Goal: Information Seeking & Learning: Learn about a topic

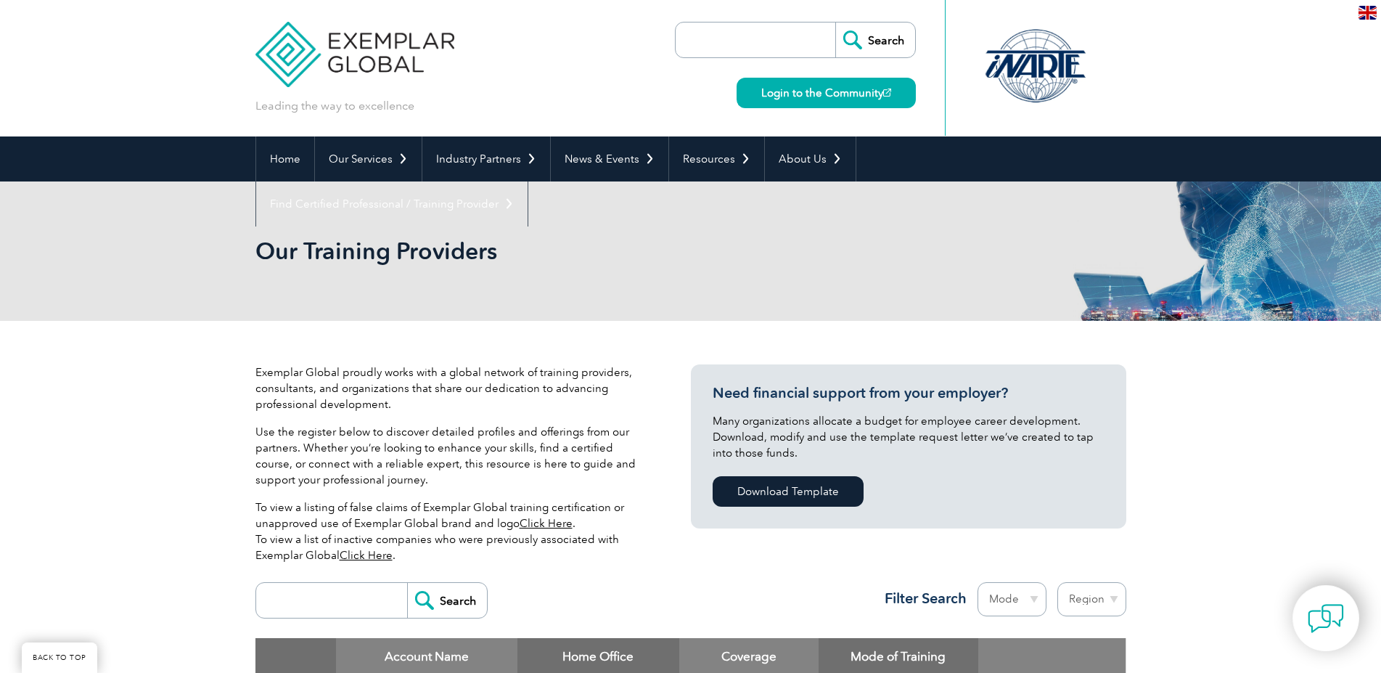
click at [329, 583] on input "search" at bounding box center [335, 600] width 144 height 35
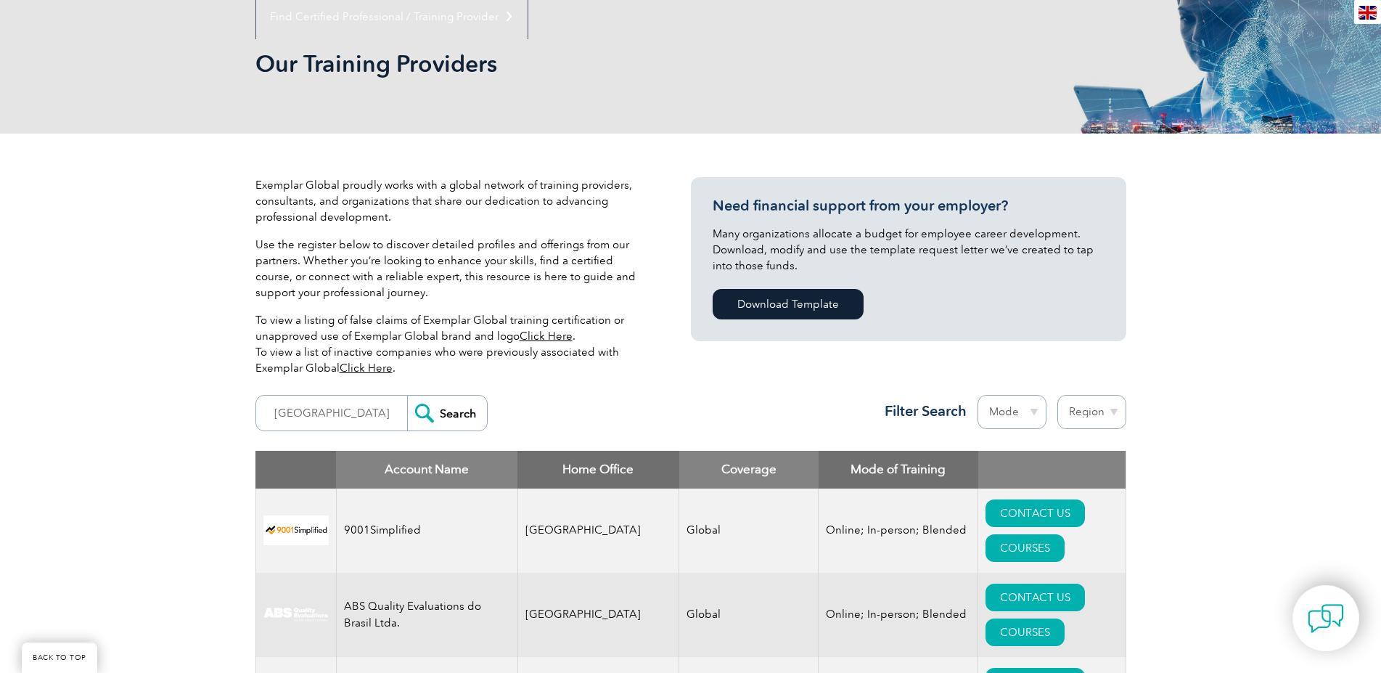
type input "malaysia"
click at [407, 396] on input "Search" at bounding box center [447, 413] width 80 height 35
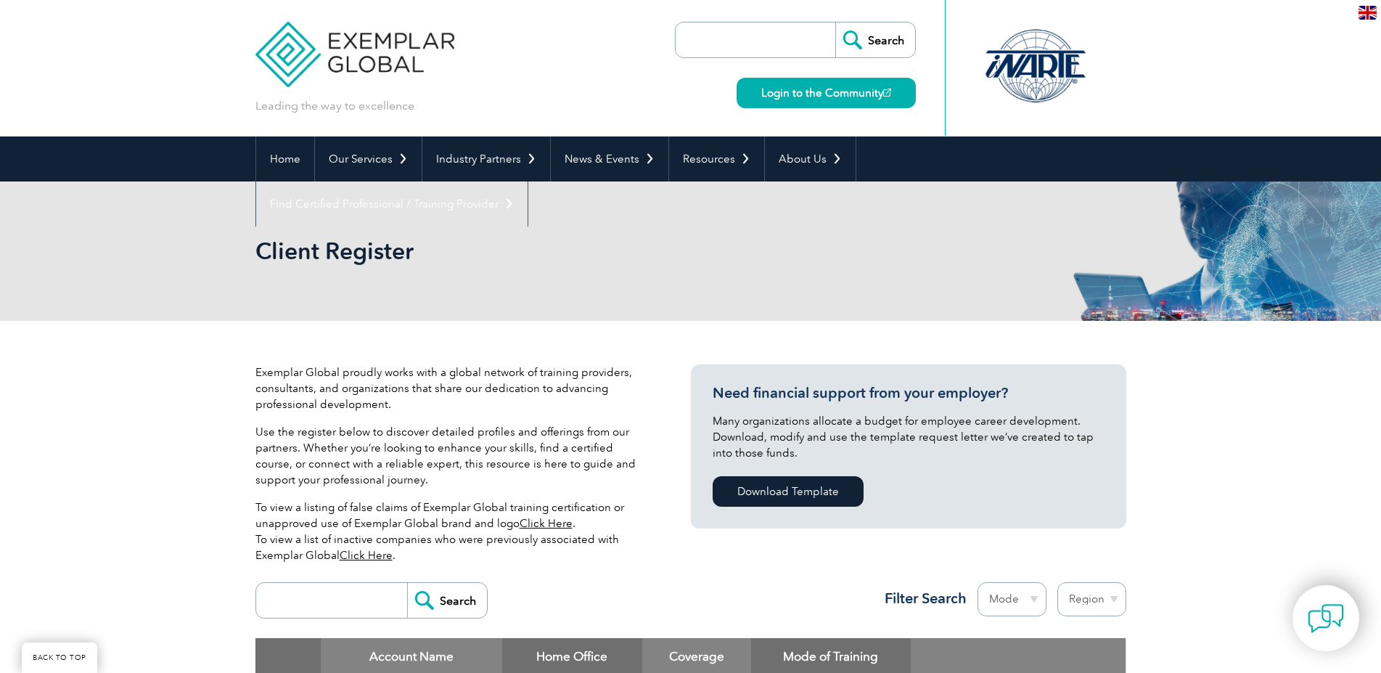
scroll to position [255, 0]
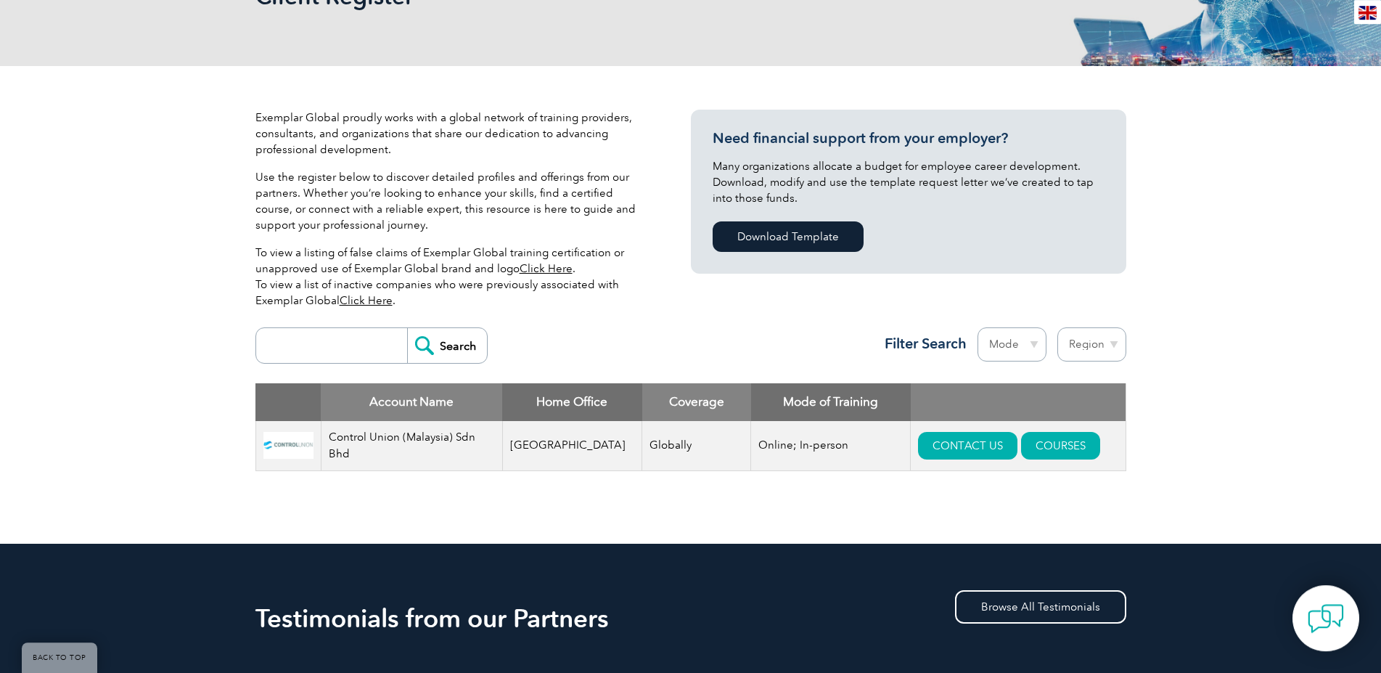
click at [368, 331] on input "search" at bounding box center [335, 345] width 144 height 35
paste input "TRANS CERTIFICATION & INSPECTION SDN. BHD."
type input "TRANS CERTIFICATION & INSPECTION SDN. BHD."
click at [466, 349] on input "Search" at bounding box center [447, 345] width 80 height 35
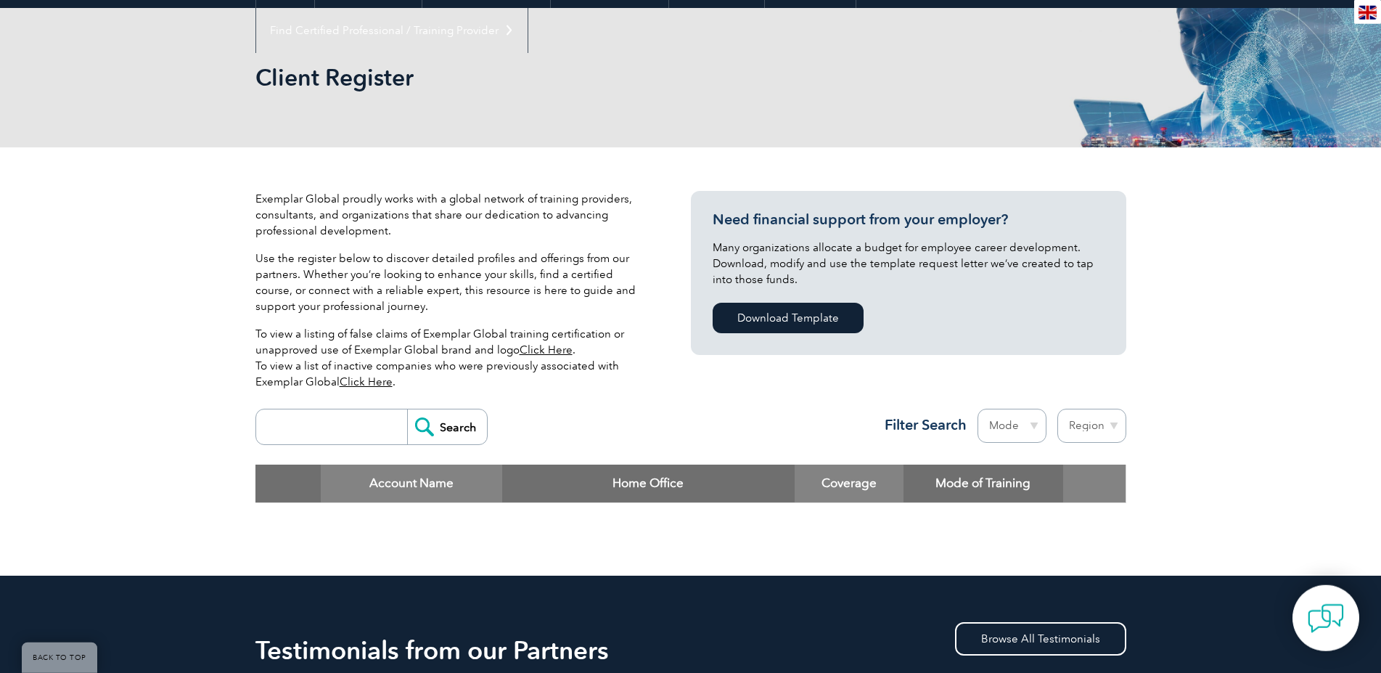
scroll to position [242, 0]
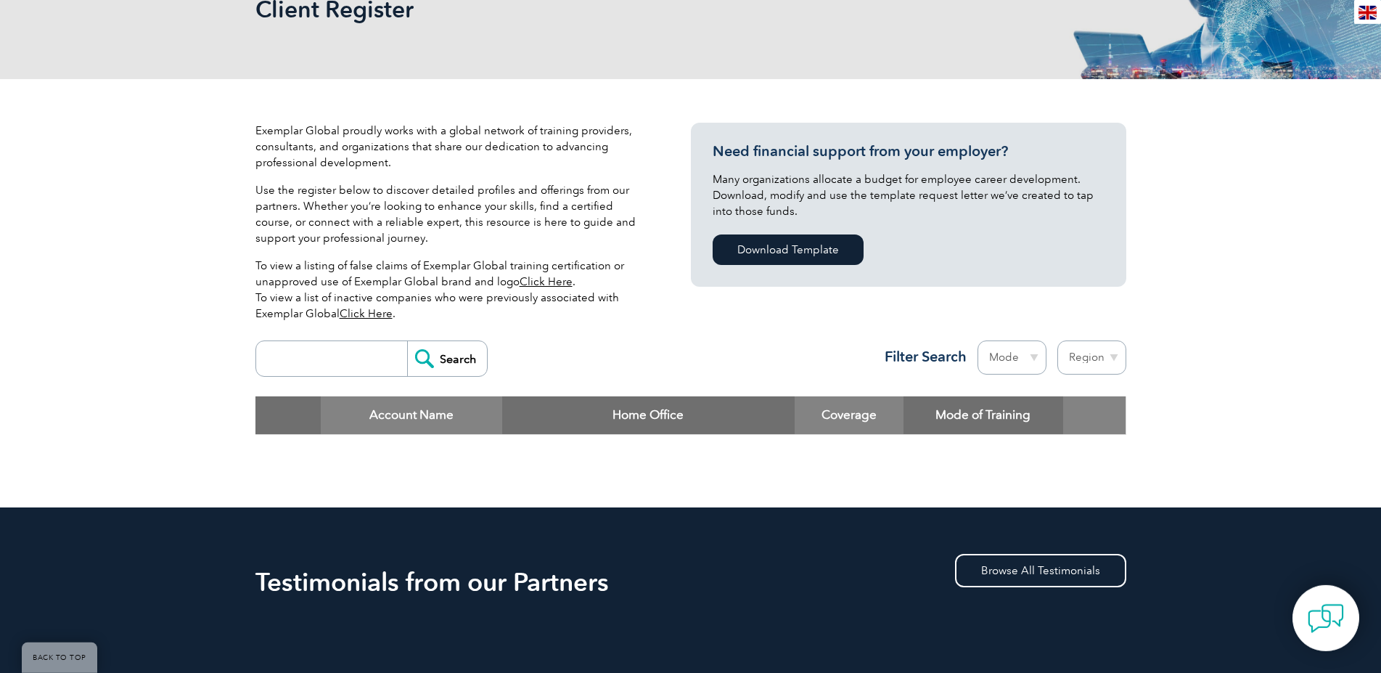
click at [347, 367] on input "search" at bounding box center [335, 358] width 144 height 35
type input "niosh"
click at [407, 341] on input "Search" at bounding box center [447, 358] width 80 height 35
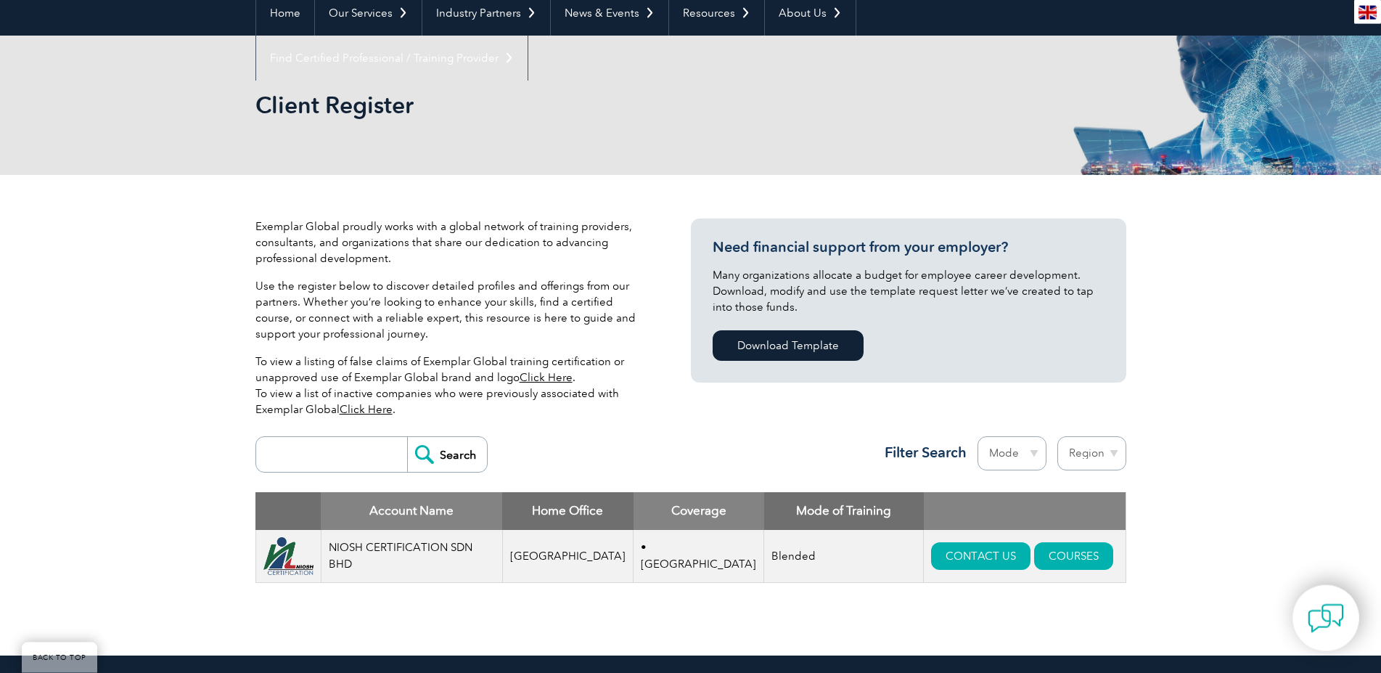
scroll to position [157, 0]
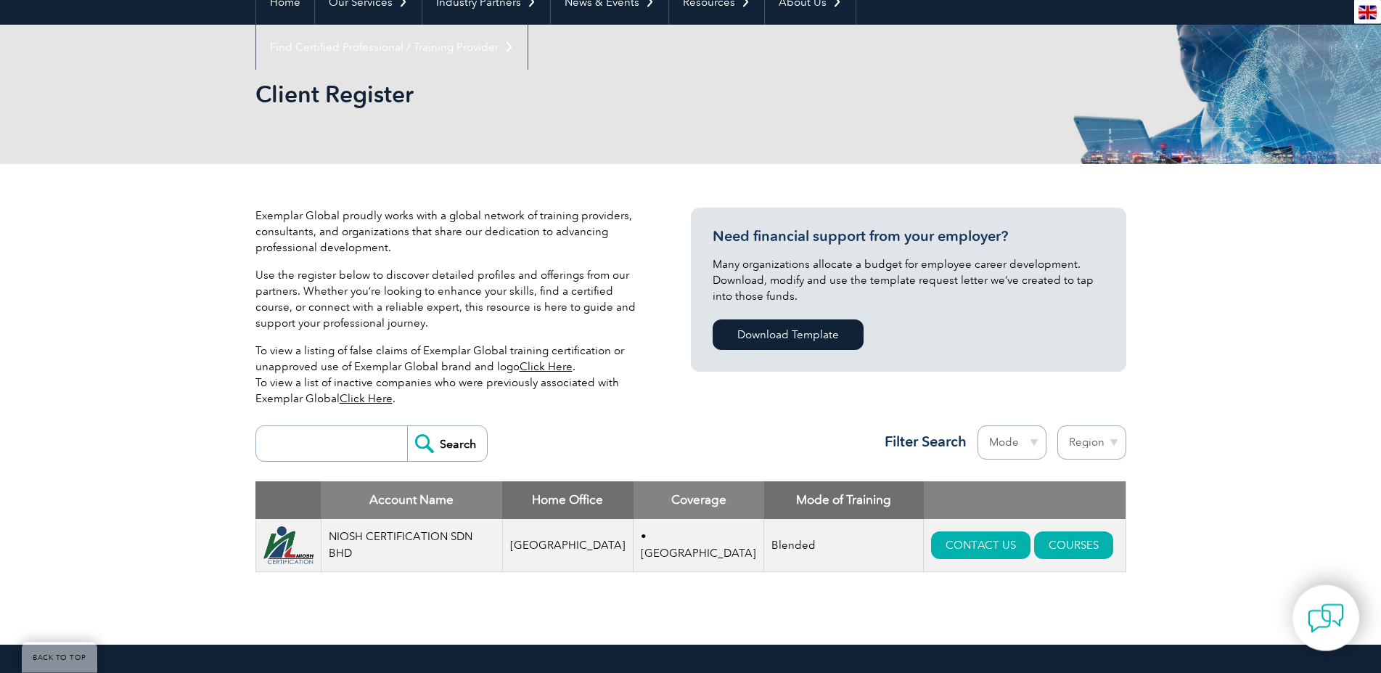
click at [341, 446] on input "search" at bounding box center [335, 443] width 144 height 35
type input "sirim"
click at [487, 441] on input "Search" at bounding box center [447, 443] width 80 height 35
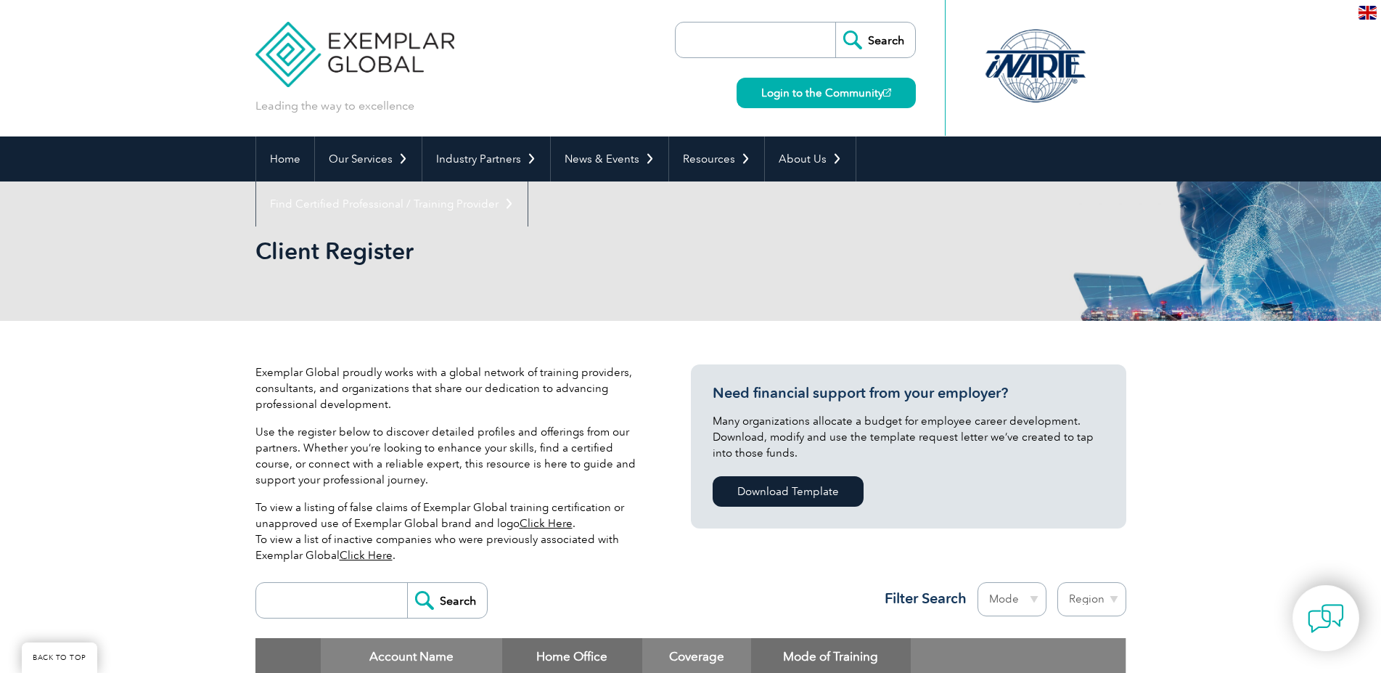
scroll to position [255, 0]
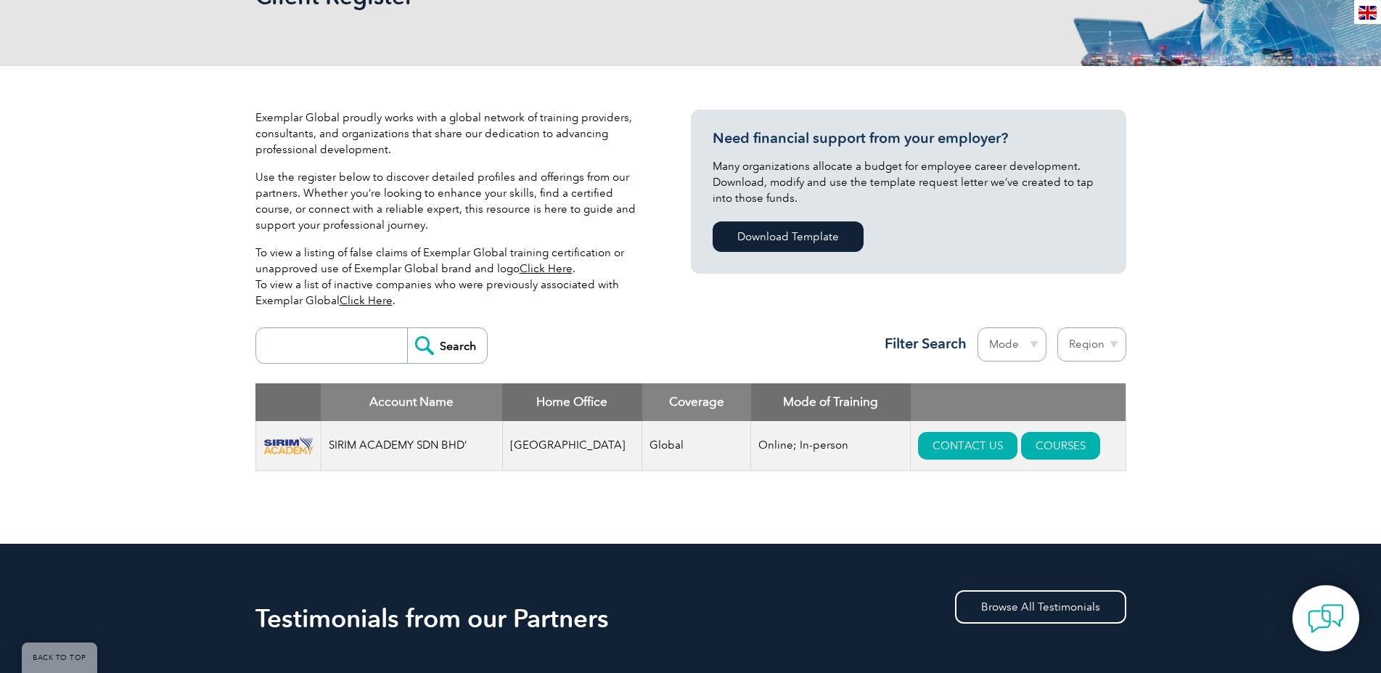
click at [361, 348] on input "search" at bounding box center [335, 345] width 144 height 35
type input "niosh"
click at [472, 351] on input "Search" at bounding box center [447, 345] width 80 height 35
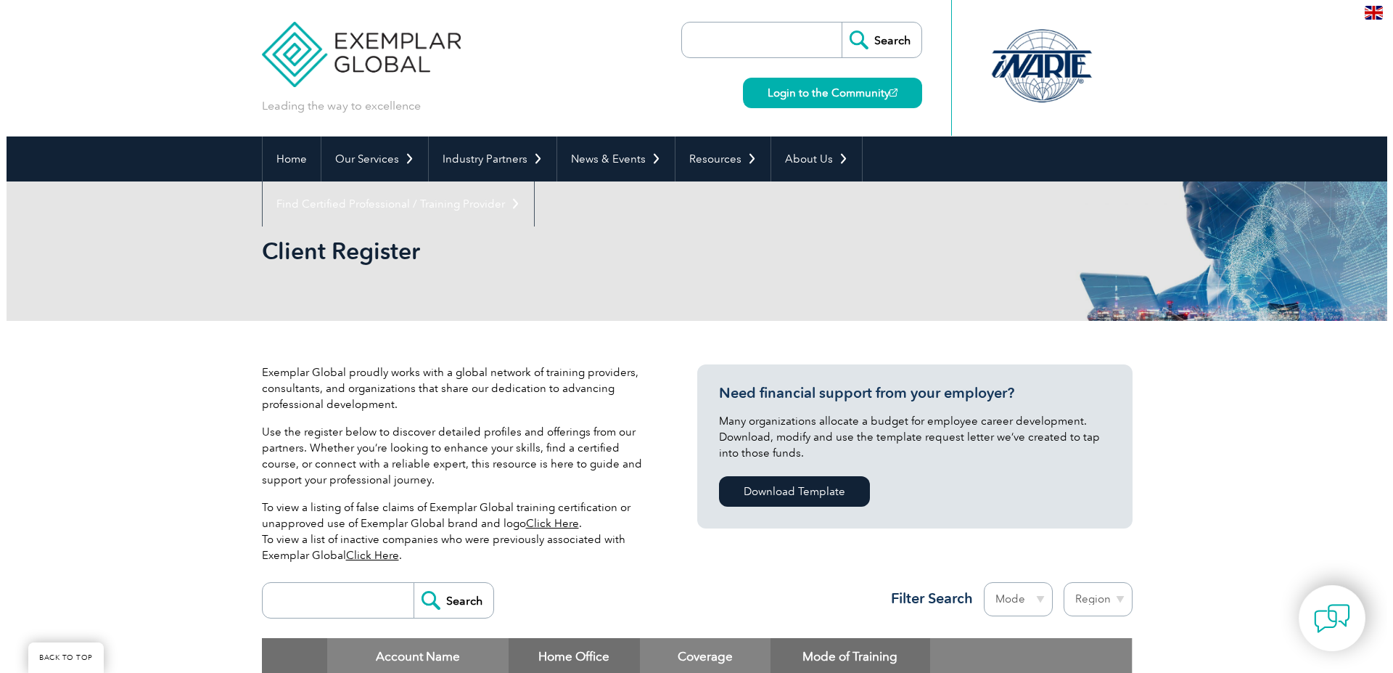
scroll to position [231, 0]
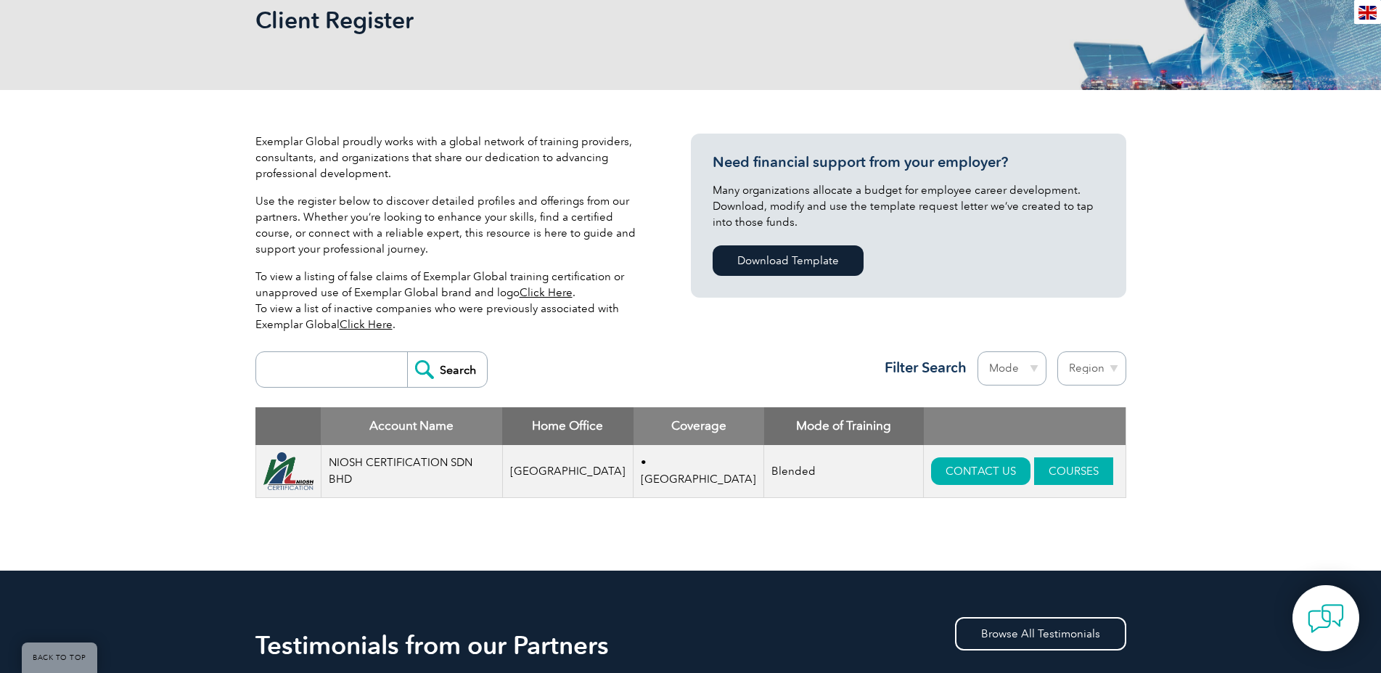
click at [1034, 472] on link "COURSES" at bounding box center [1073, 471] width 79 height 28
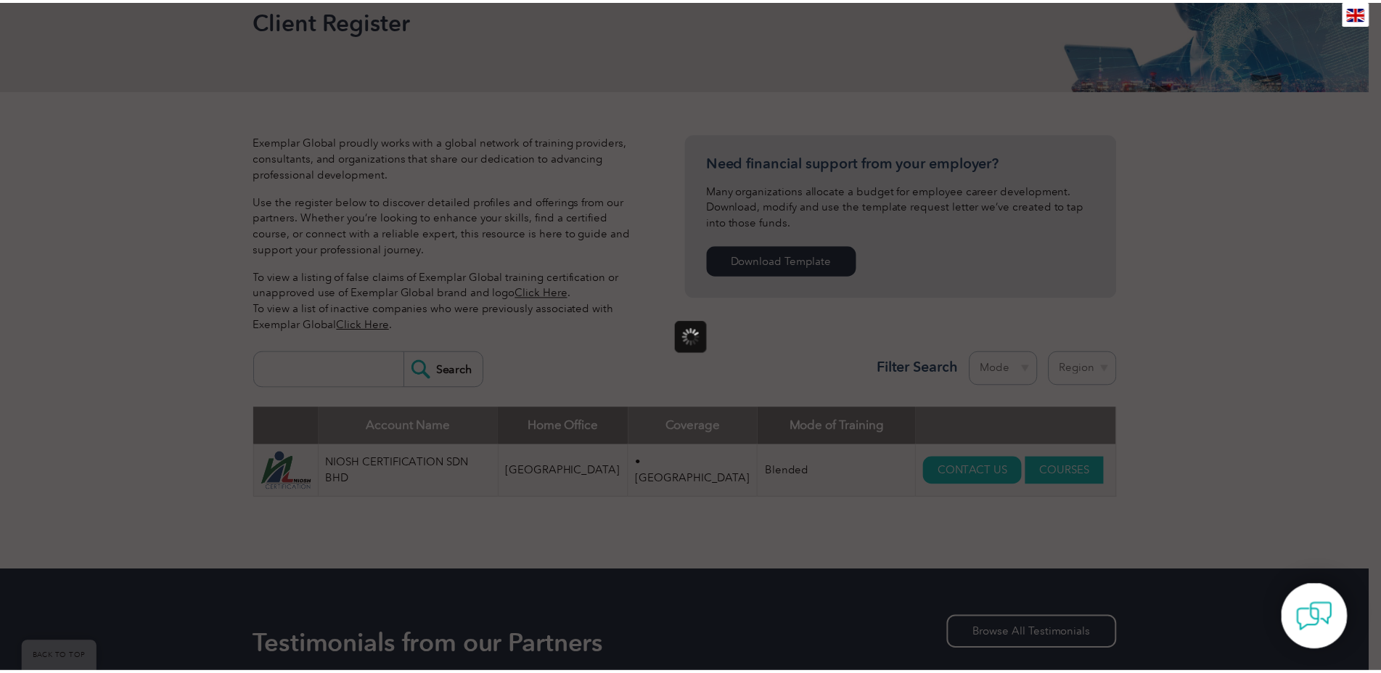
scroll to position [0, 0]
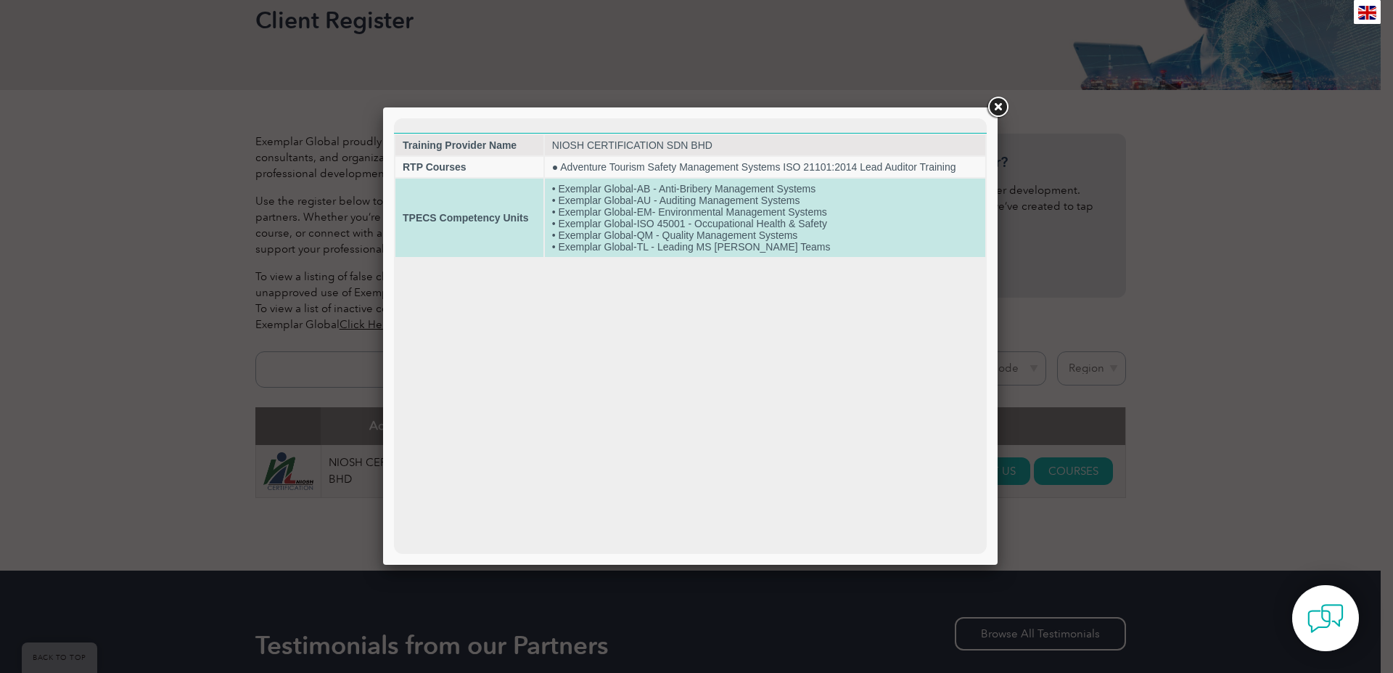
click at [754, 253] on td "• Exemplar Global-AB - Anti-Bribery Management Systems • Exemplar Global-AU - A…" at bounding box center [765, 218] width 441 height 78
click at [663, 213] on td "• Exemplar Global-AB - Anti-Bribery Management Systems • Exemplar Global-AU - A…" at bounding box center [765, 218] width 441 height 78
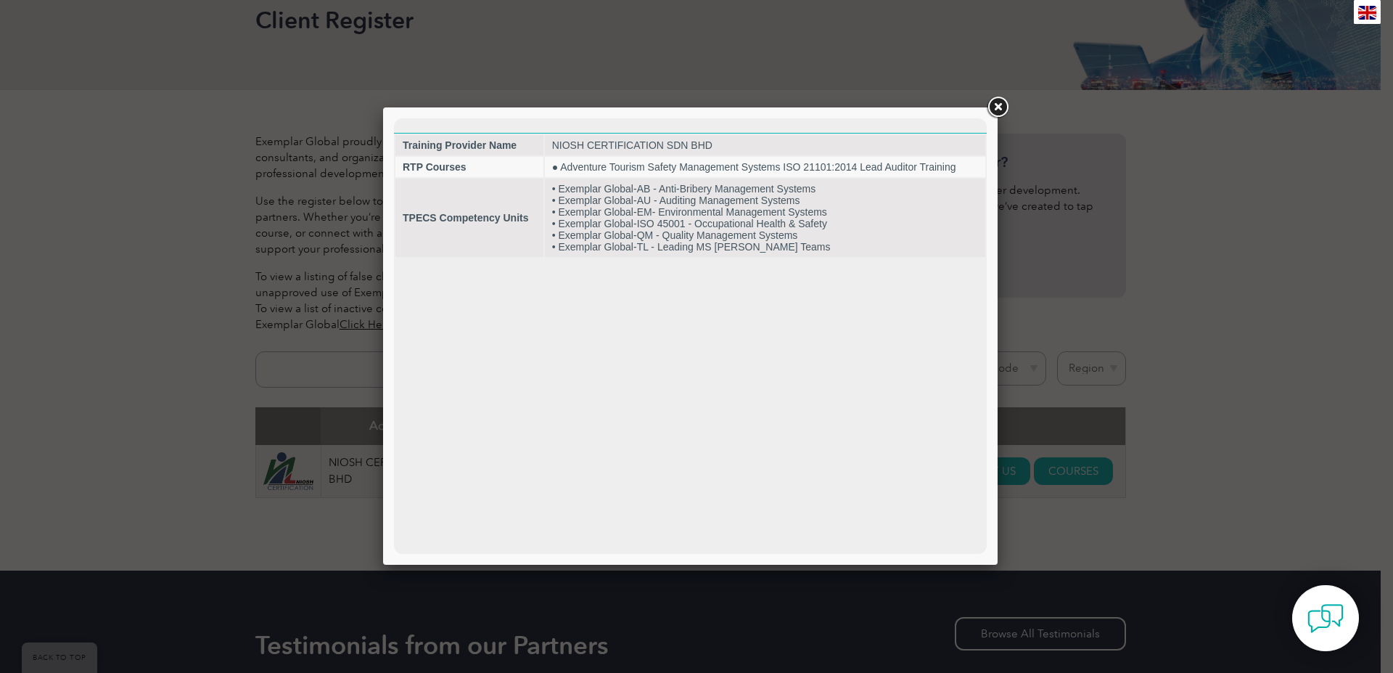
click at [999, 101] on link at bounding box center [998, 107] width 26 height 26
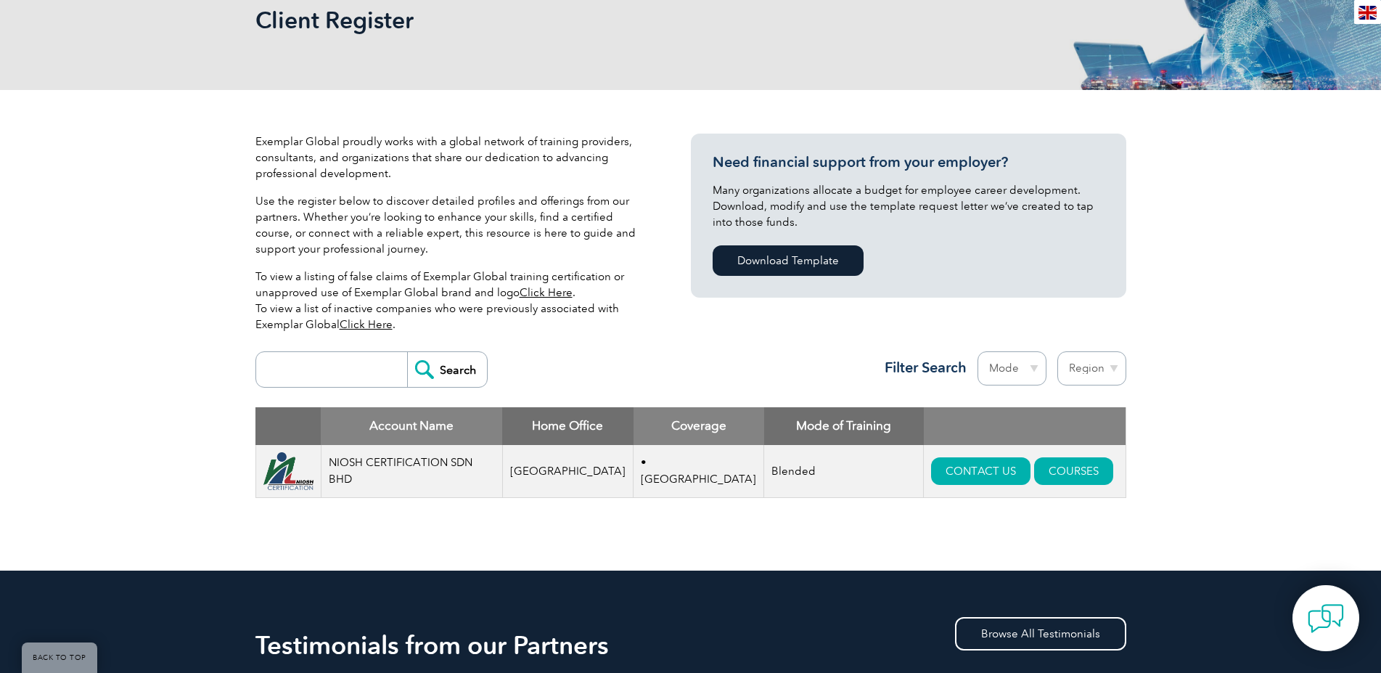
click at [337, 372] on input "search" at bounding box center [335, 369] width 144 height 35
type input "sirim"
click at [407, 352] on input "Search" at bounding box center [447, 369] width 80 height 35
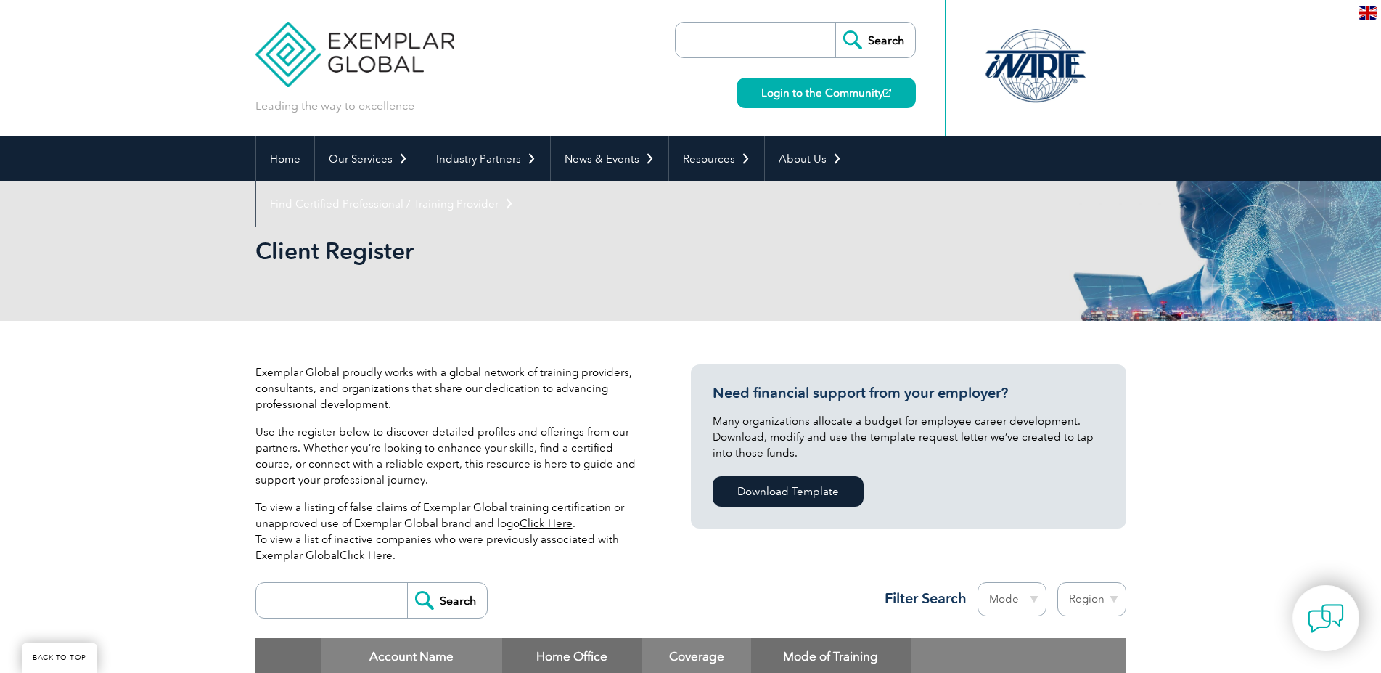
scroll to position [138, 0]
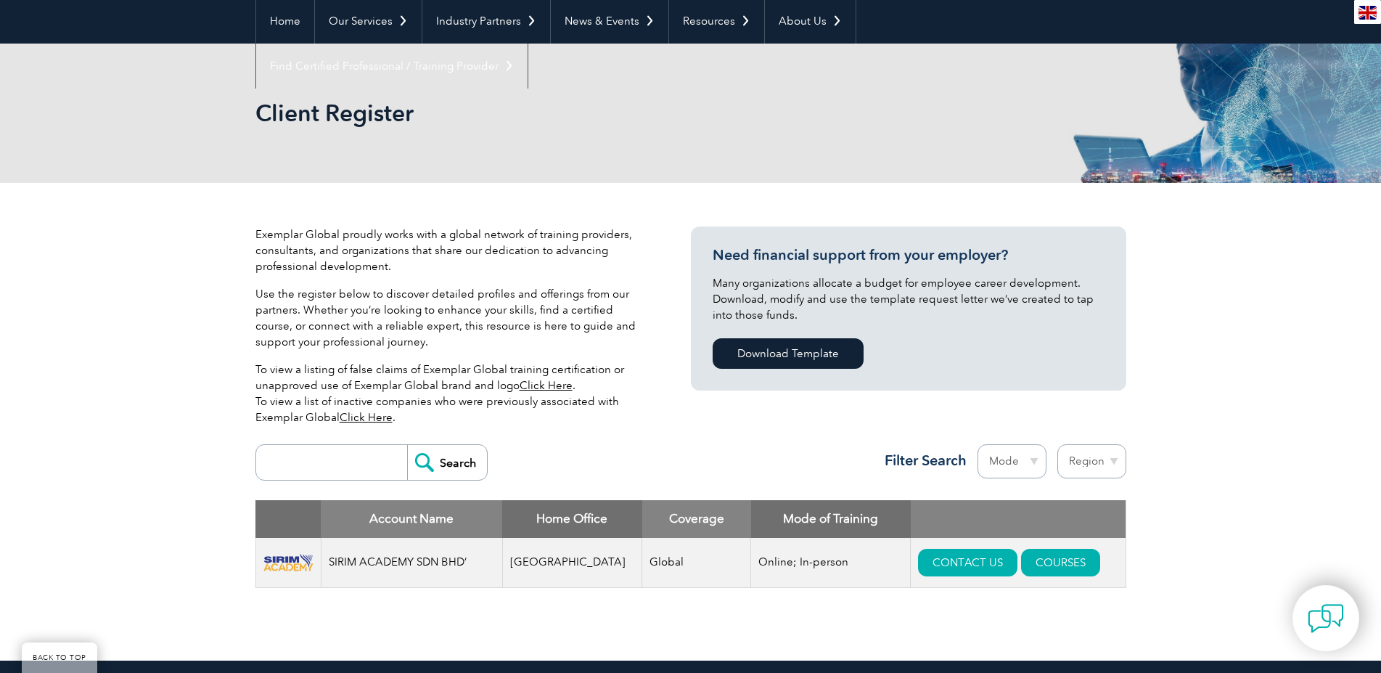
click at [338, 459] on input "search" at bounding box center [335, 462] width 144 height 35
paste input "Trans Pro Academy All Courses"
type input "Trans Pro Academy"
click at [461, 451] on input "Search" at bounding box center [447, 462] width 80 height 35
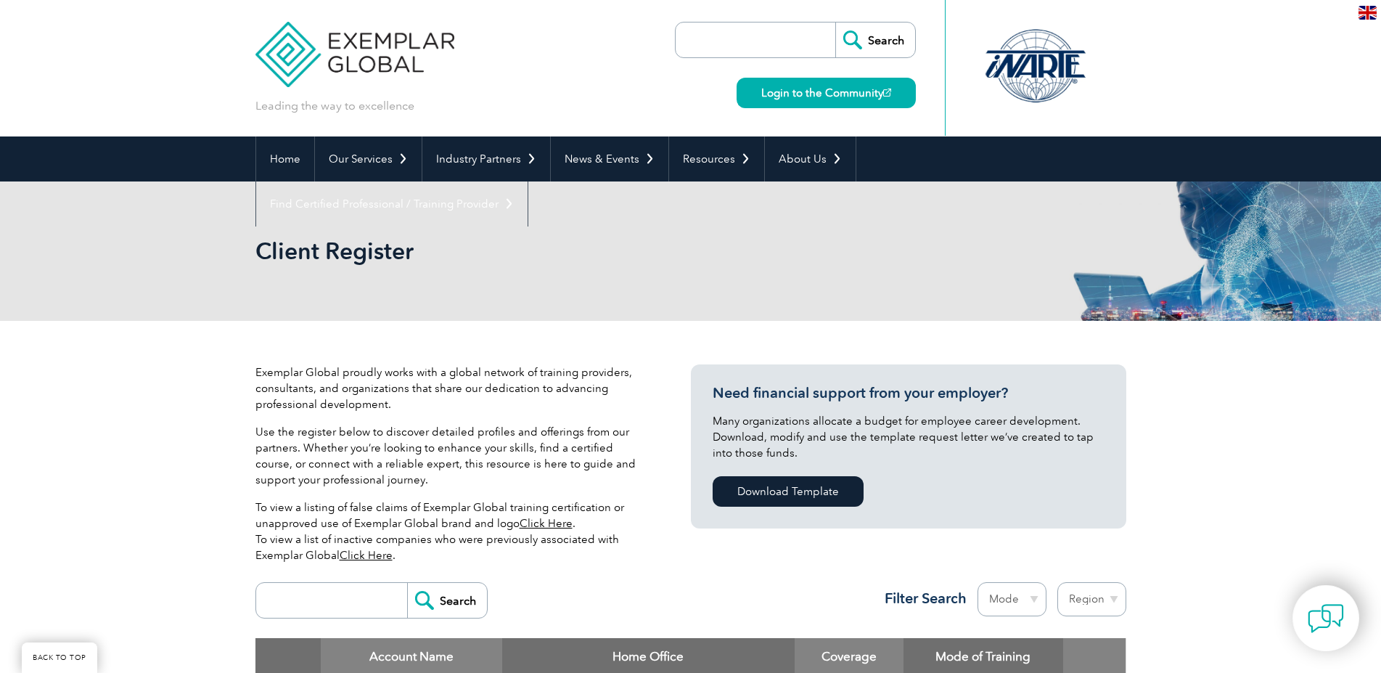
scroll to position [156, 0]
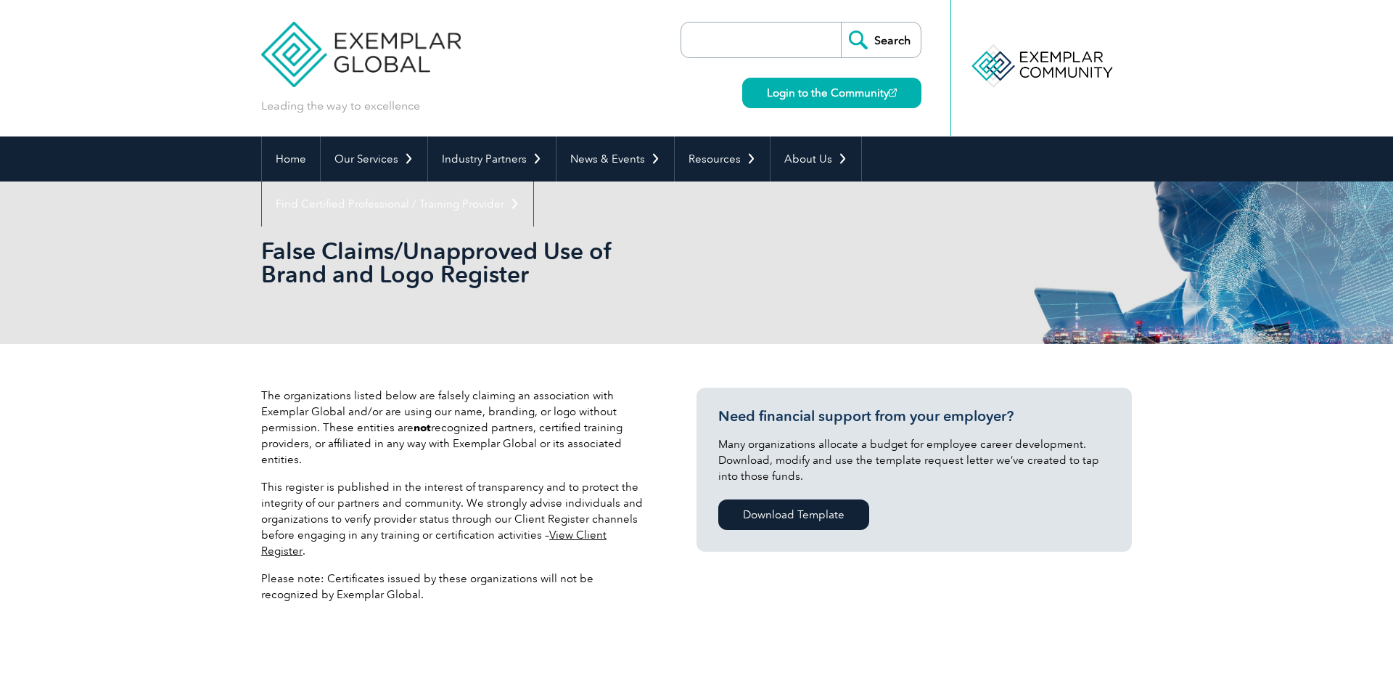
click at [579, 535] on link "View Client Register" at bounding box center [433, 542] width 345 height 29
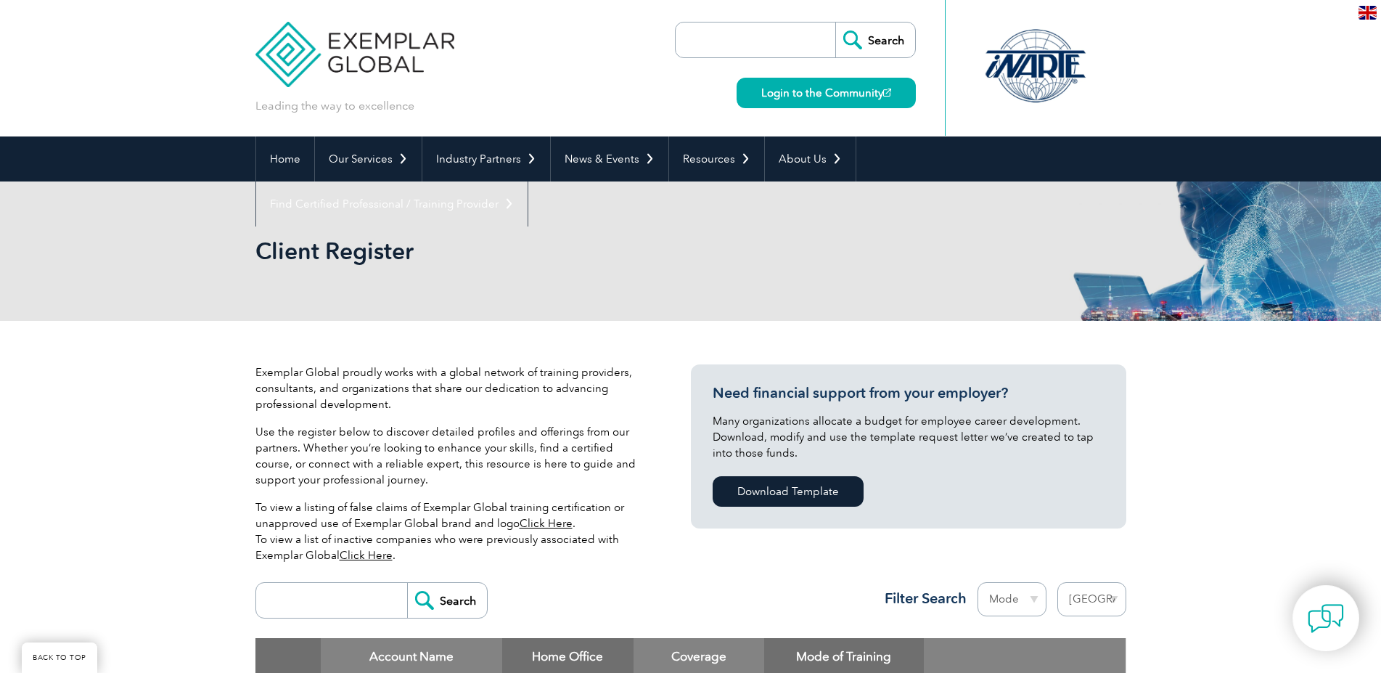
select select "[GEOGRAPHIC_DATA]"
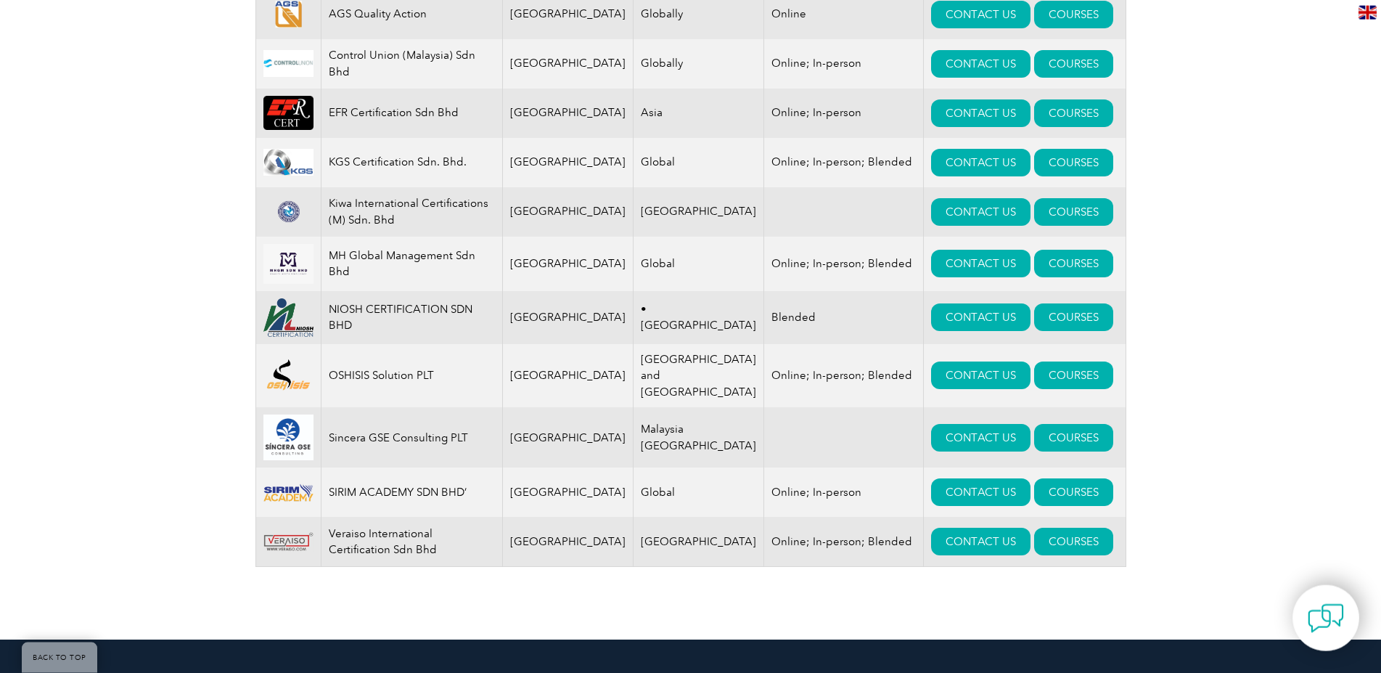
scroll to position [734, 0]
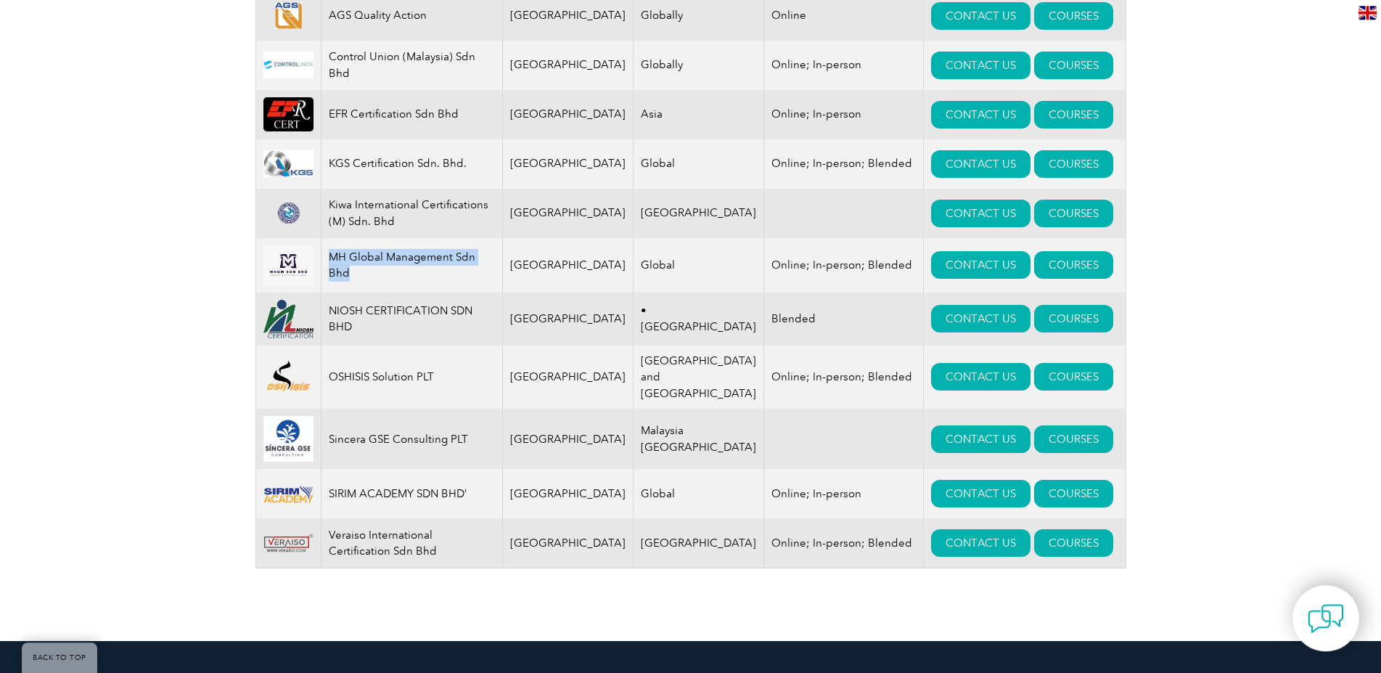
drag, startPoint x: 364, startPoint y: 287, endPoint x: 335, endPoint y: 262, distance: 39.1
click at [335, 262] on td "MH Global Management Sdn Bhd" at bounding box center [411, 265] width 181 height 54
copy td "MH Global Management Sdn Bhd"
drag, startPoint x: 481, startPoint y: 173, endPoint x: 332, endPoint y: 156, distance: 149.7
click at [332, 156] on td "KGS Certification Sdn. Bhd." at bounding box center [411, 163] width 181 height 49
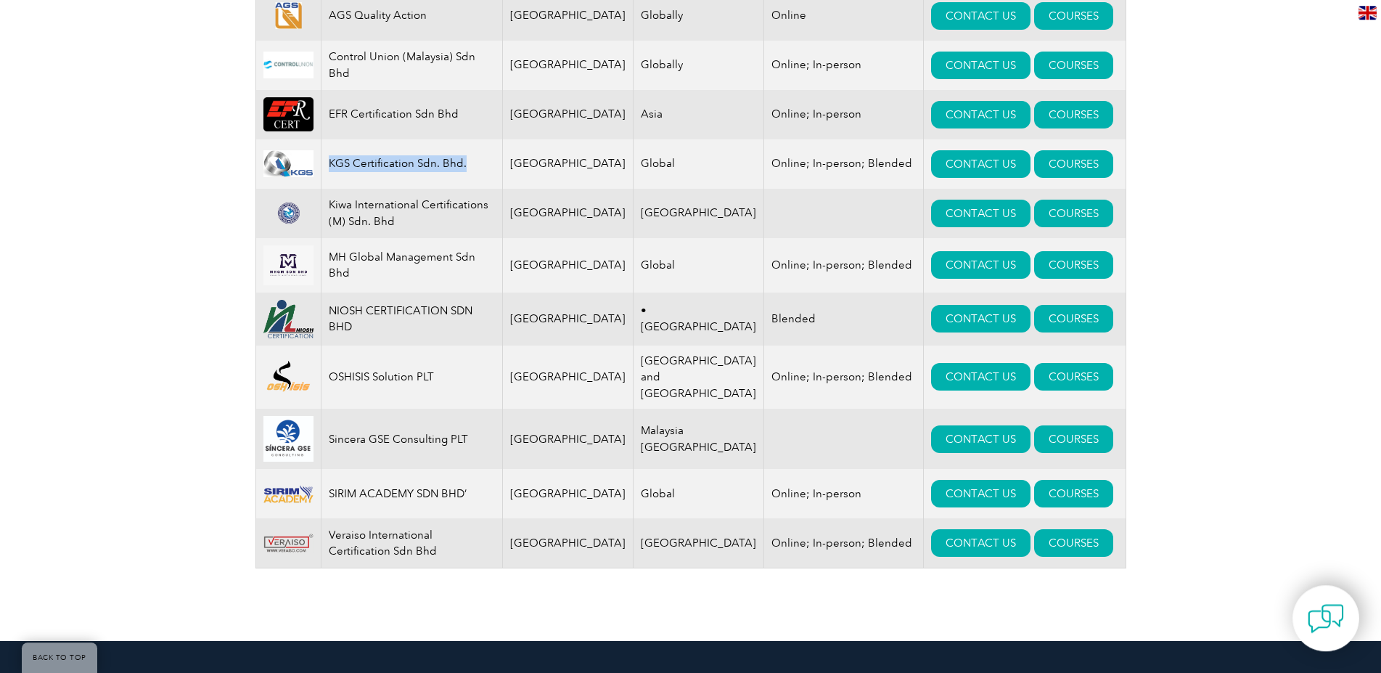
copy td "KGS Certification Sdn. Bhd."
click at [1052, 177] on link "COURSES" at bounding box center [1073, 164] width 79 height 28
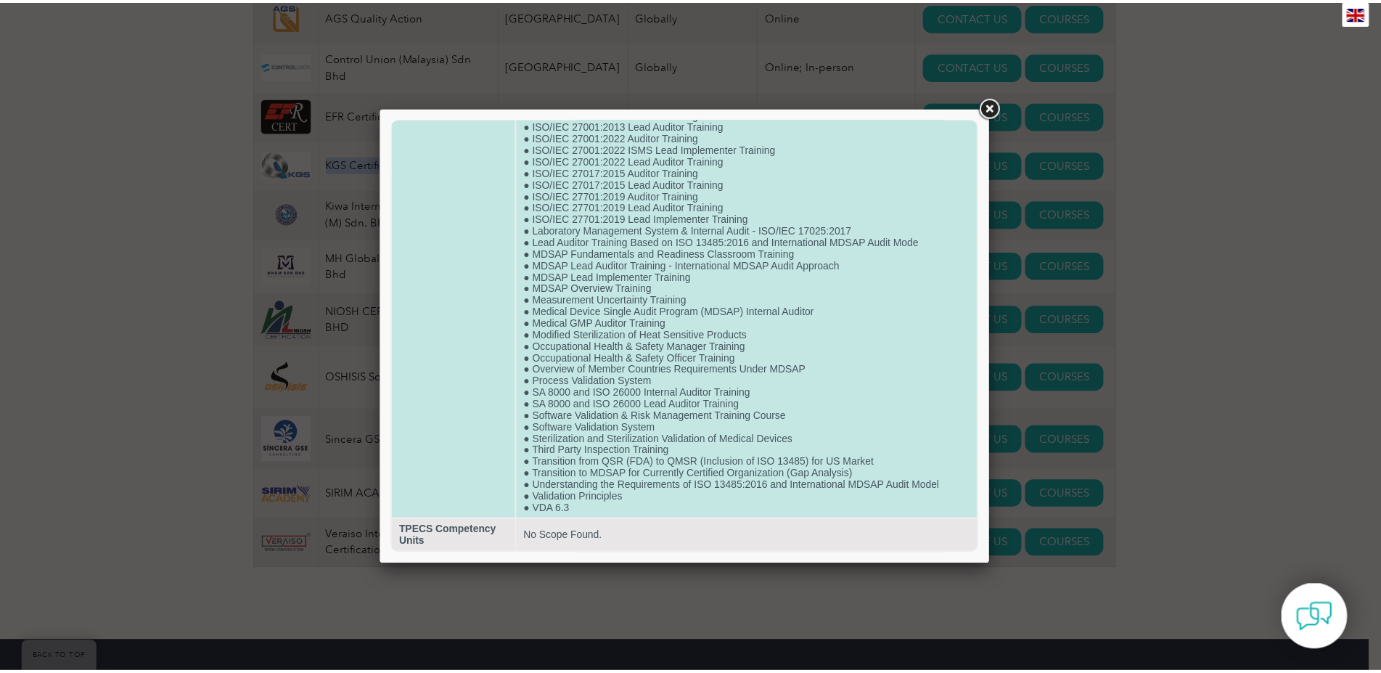
scroll to position [1456, 0]
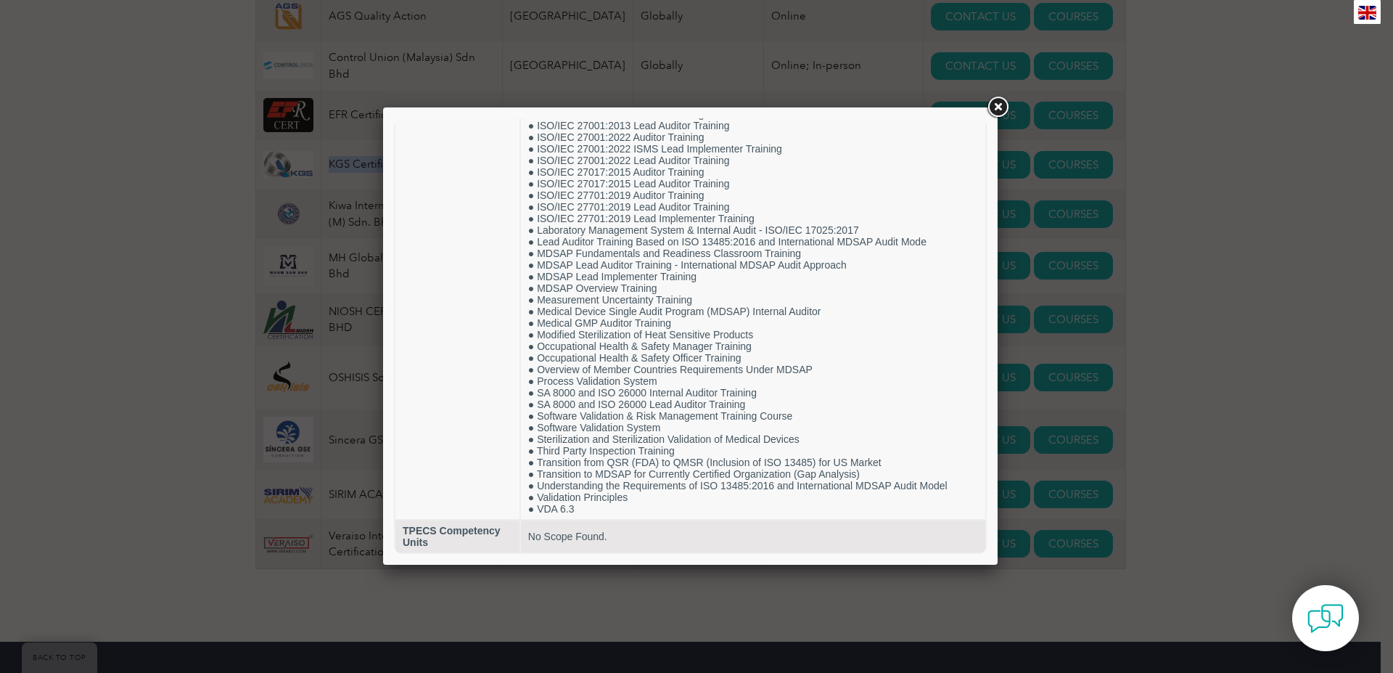
click at [1000, 106] on link at bounding box center [998, 107] width 26 height 26
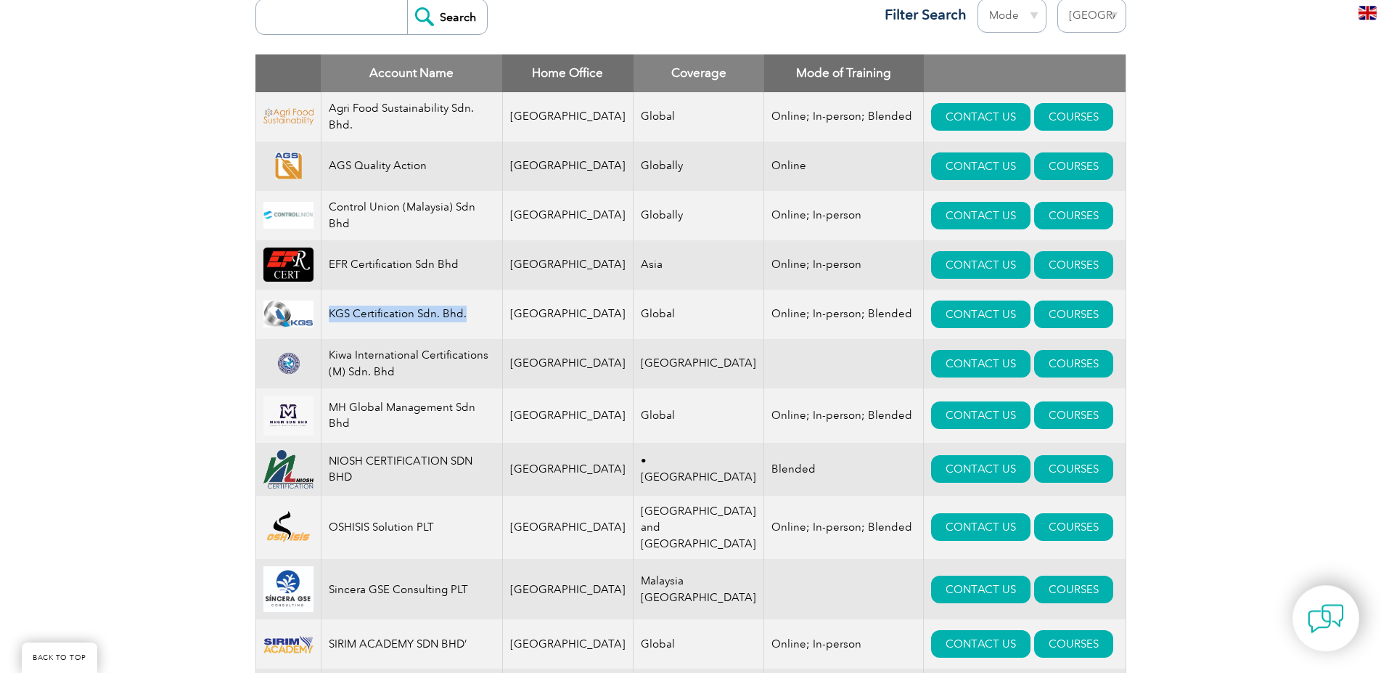
scroll to position [576, 0]
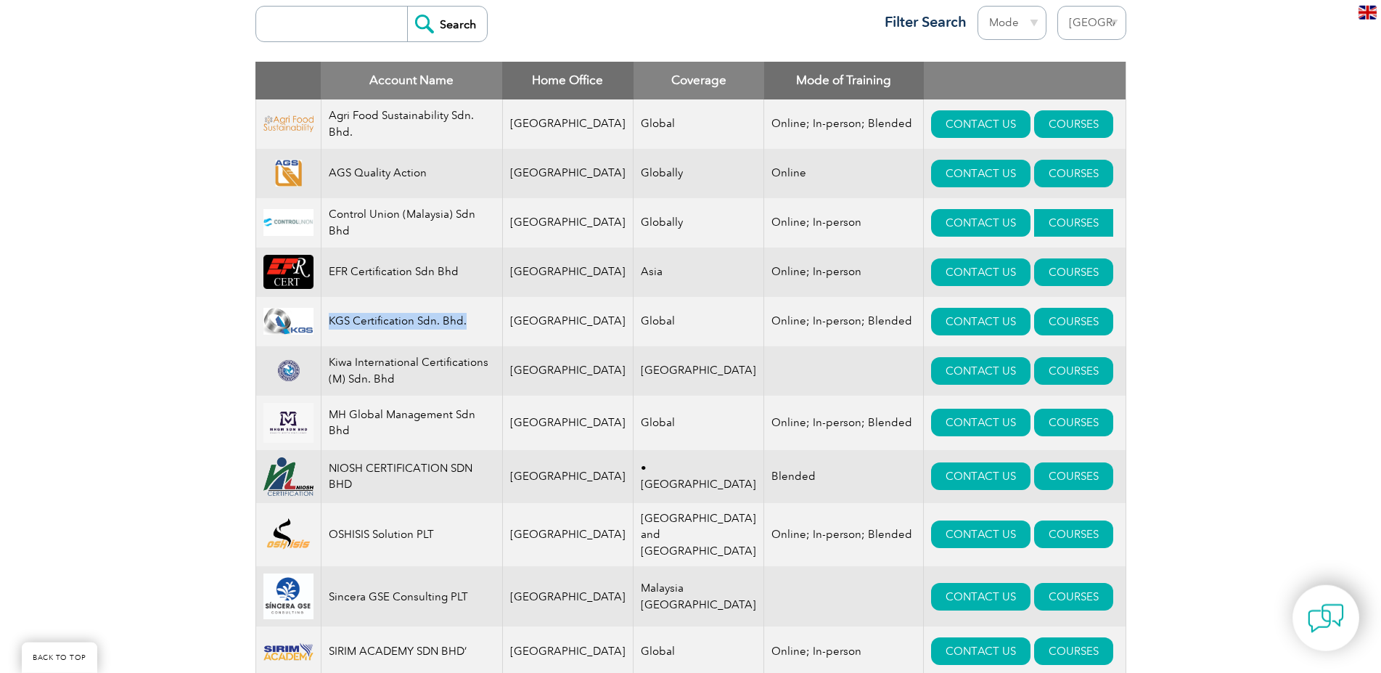
click at [1067, 224] on link "COURSES" at bounding box center [1073, 223] width 79 height 28
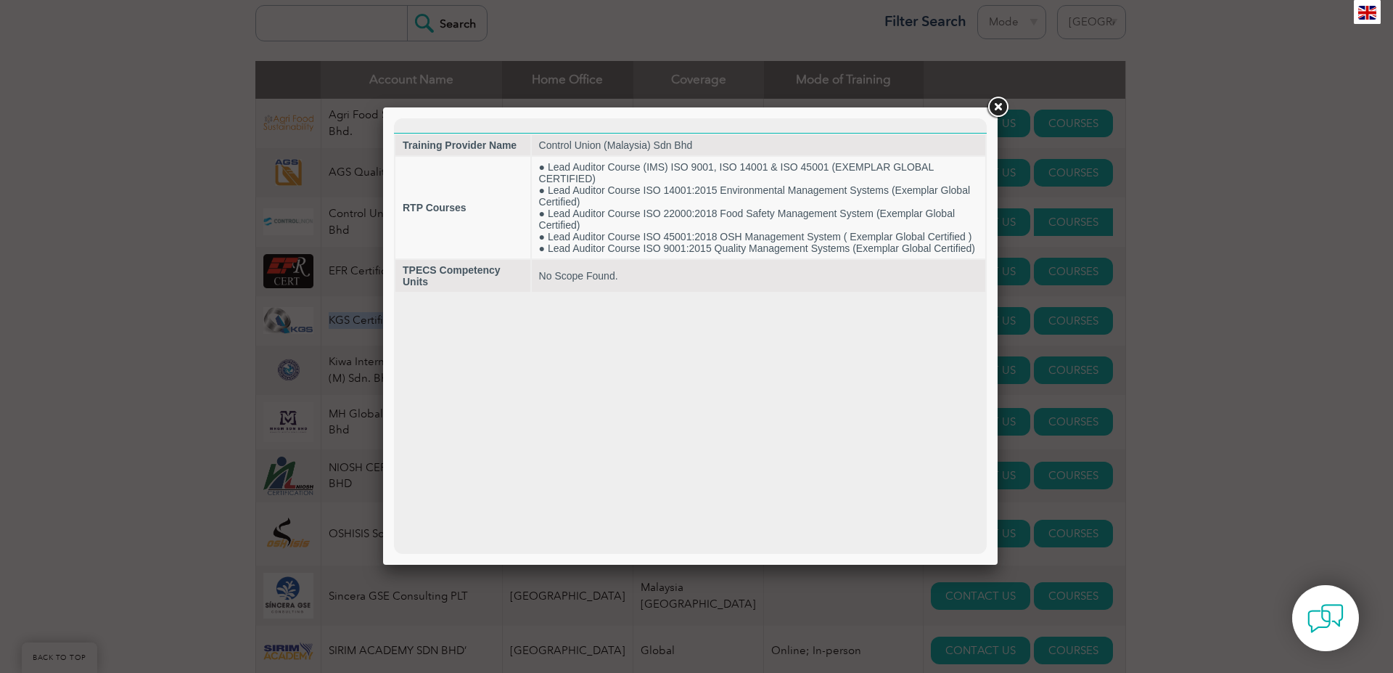
scroll to position [0, 0]
click at [995, 107] on link at bounding box center [998, 107] width 26 height 26
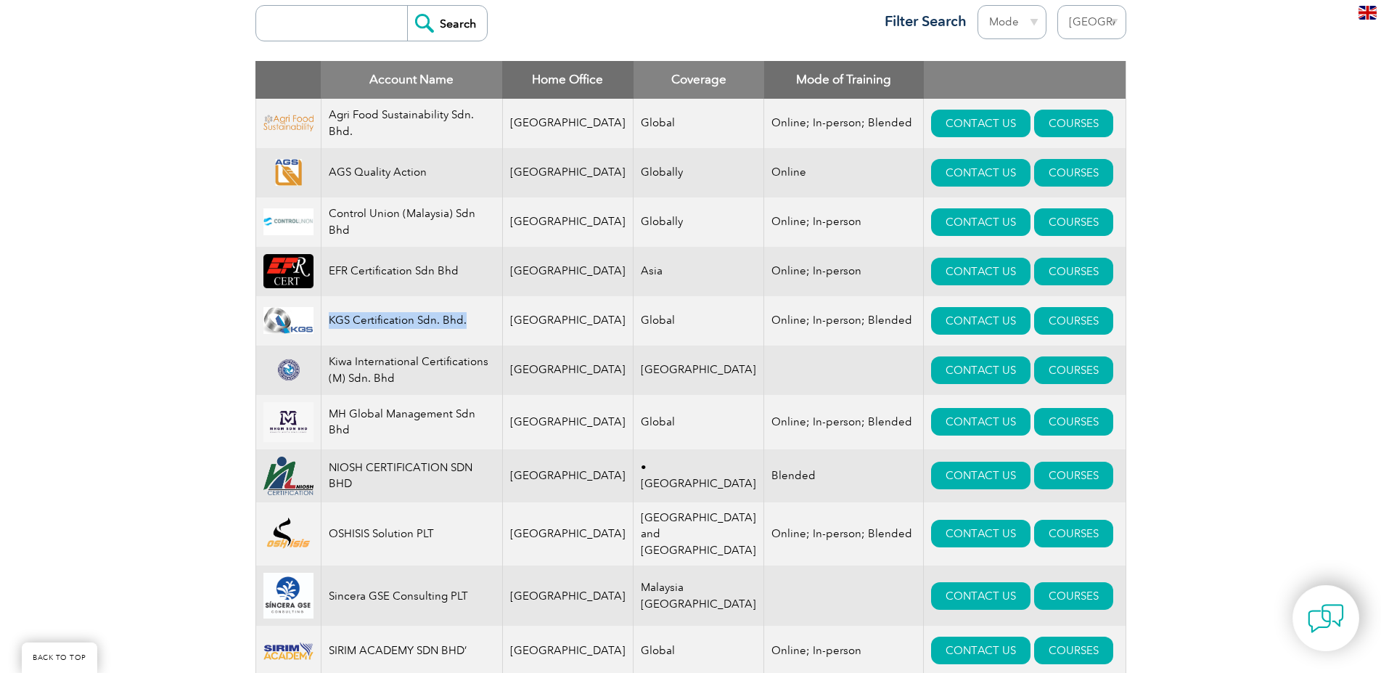
copy td "KGS Certification Sdn. Bhd."
click at [1053, 278] on link "COURSES" at bounding box center [1073, 272] width 79 height 28
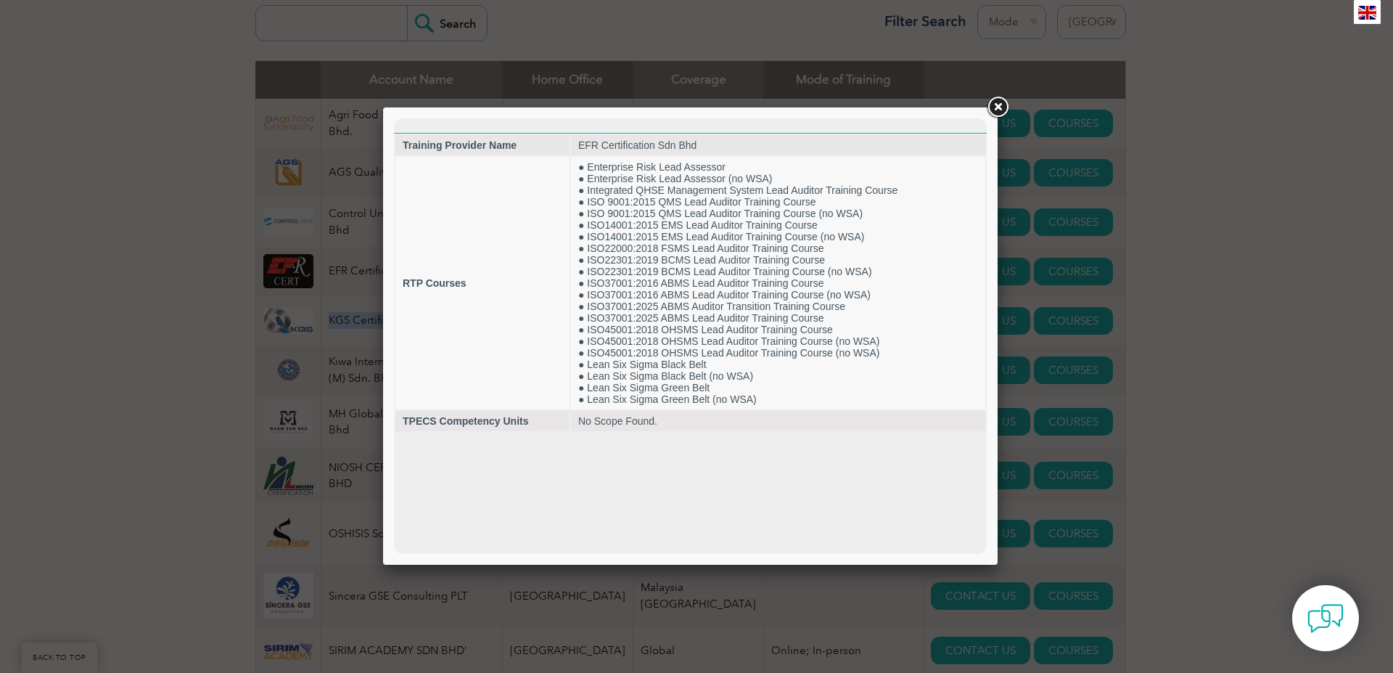
click at [997, 111] on link at bounding box center [998, 107] width 26 height 26
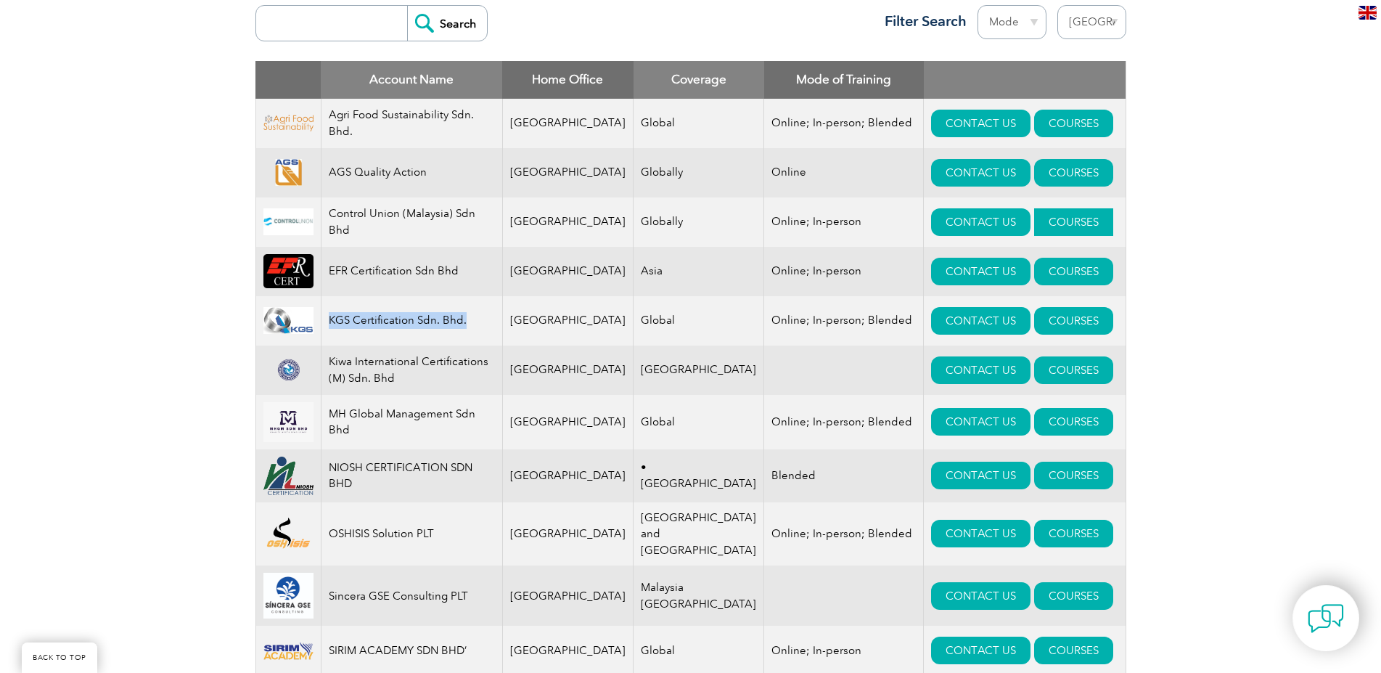
click at [1062, 224] on link "COURSES" at bounding box center [1073, 222] width 79 height 28
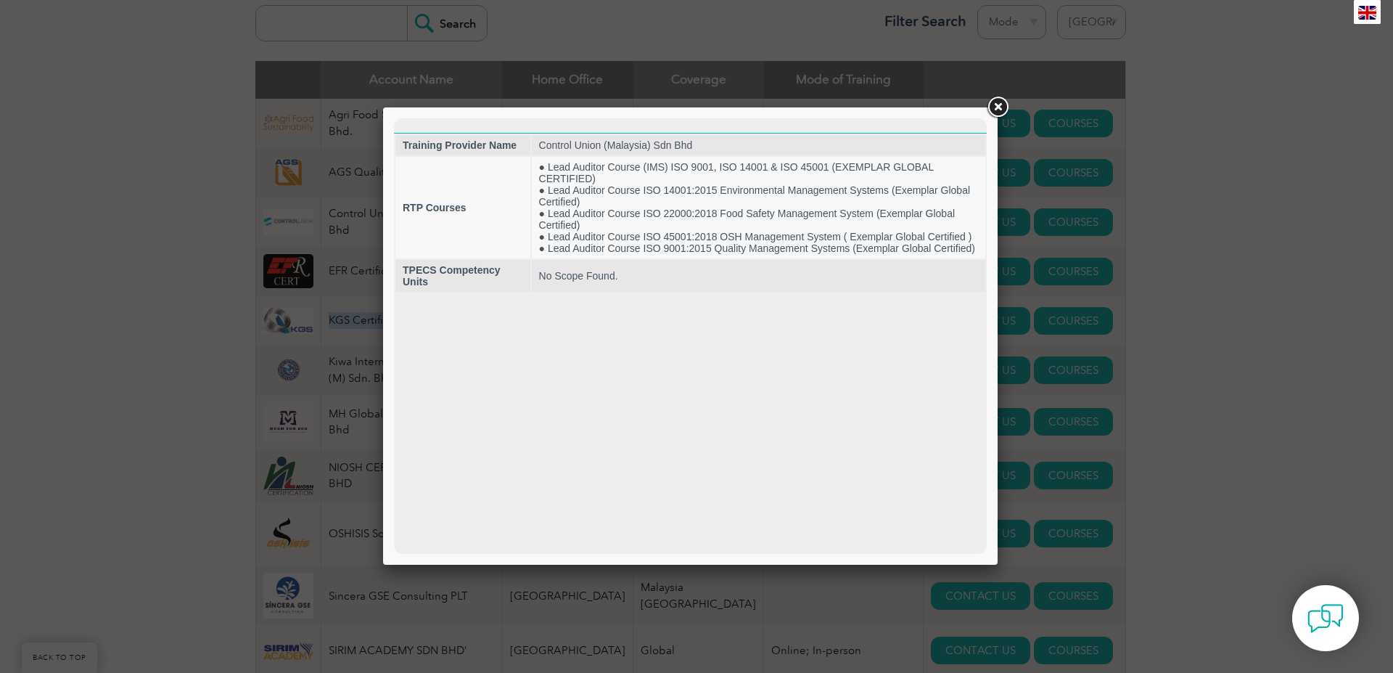
click at [999, 109] on link at bounding box center [998, 107] width 26 height 26
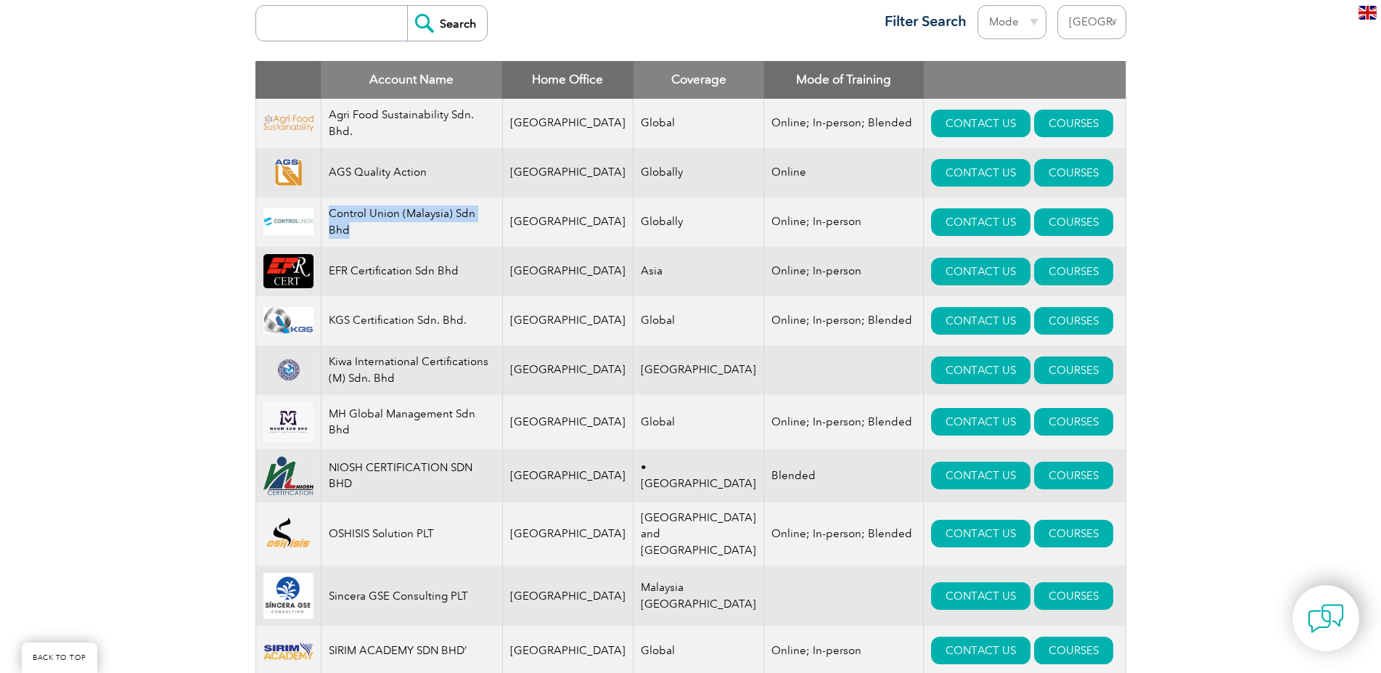
drag, startPoint x: 389, startPoint y: 237, endPoint x: 340, endPoint y: 214, distance: 53.6
click at [340, 214] on td "Control Union (Malaysia) Sdn Bhd" at bounding box center [411, 221] width 181 height 49
copy td "Control Union (Malaysia) Sdn Bhd"
click at [1041, 166] on link "COURSES" at bounding box center [1073, 173] width 79 height 28
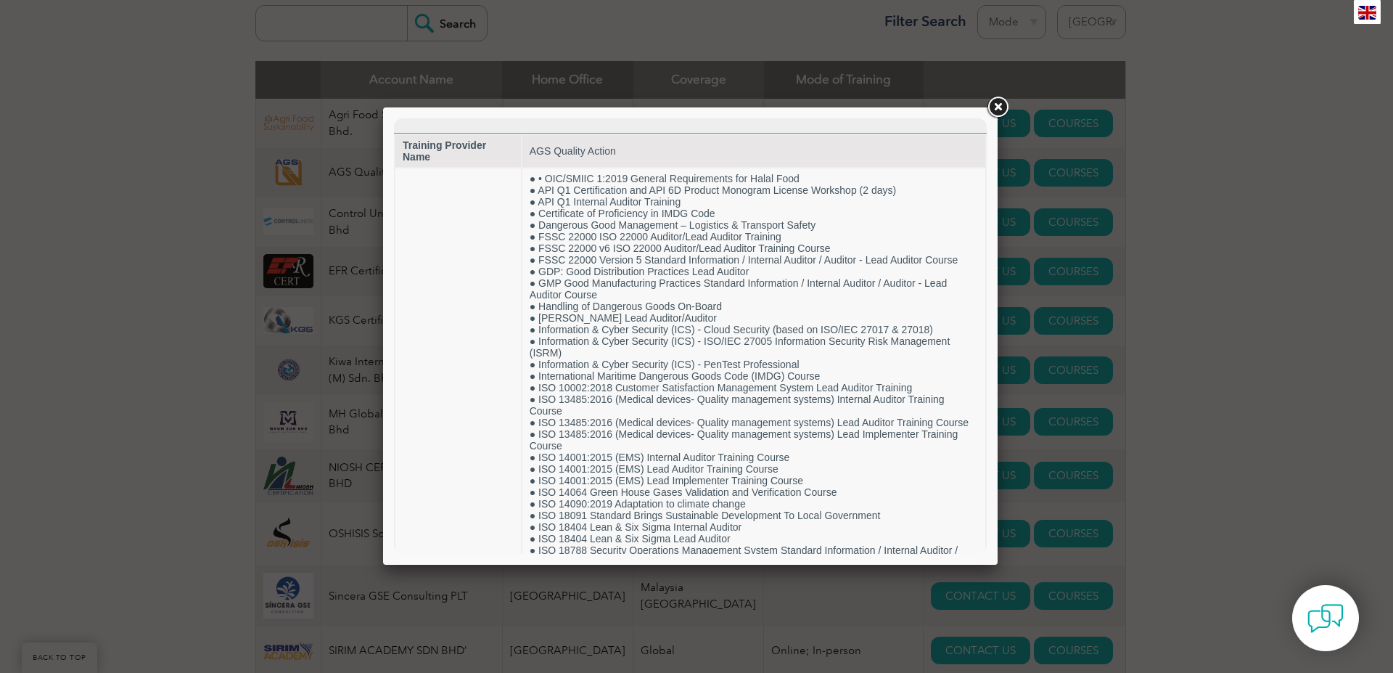
click at [1255, 239] on div at bounding box center [696, 336] width 1393 height 673
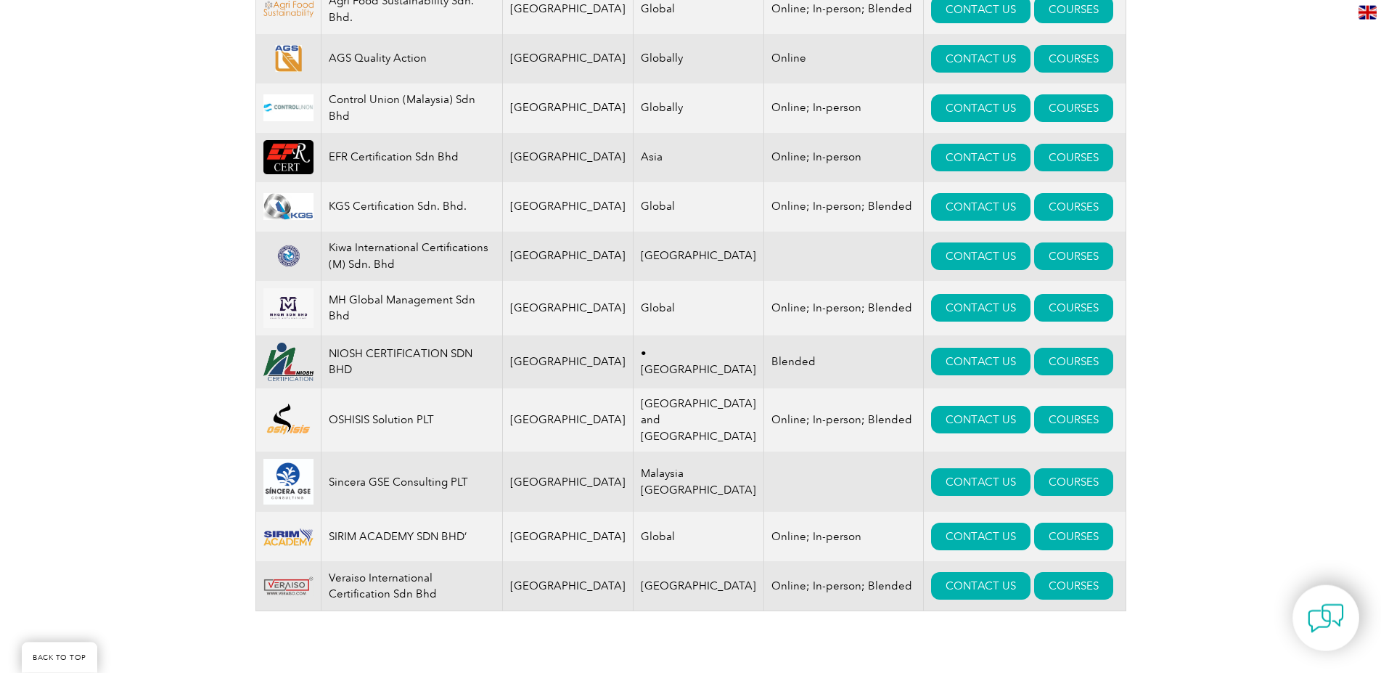
scroll to position [693, 0]
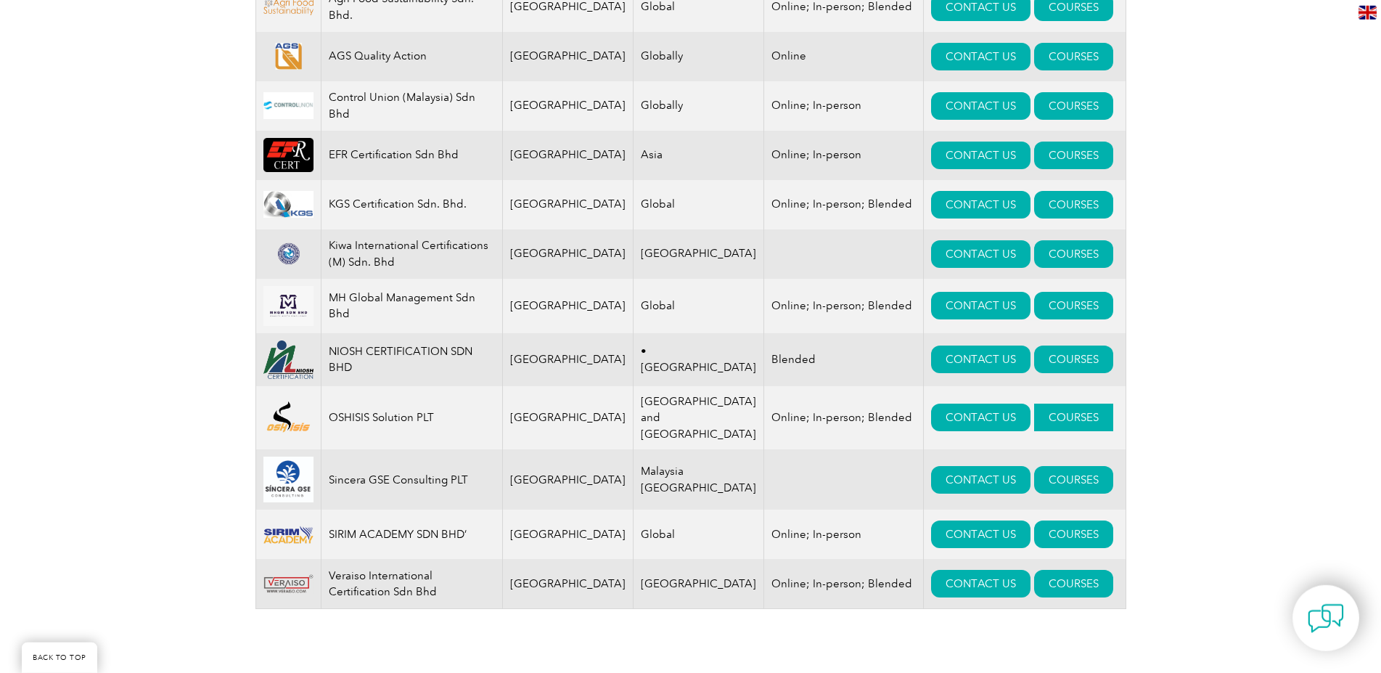
click at [1038, 431] on link "COURSES" at bounding box center [1073, 417] width 79 height 28
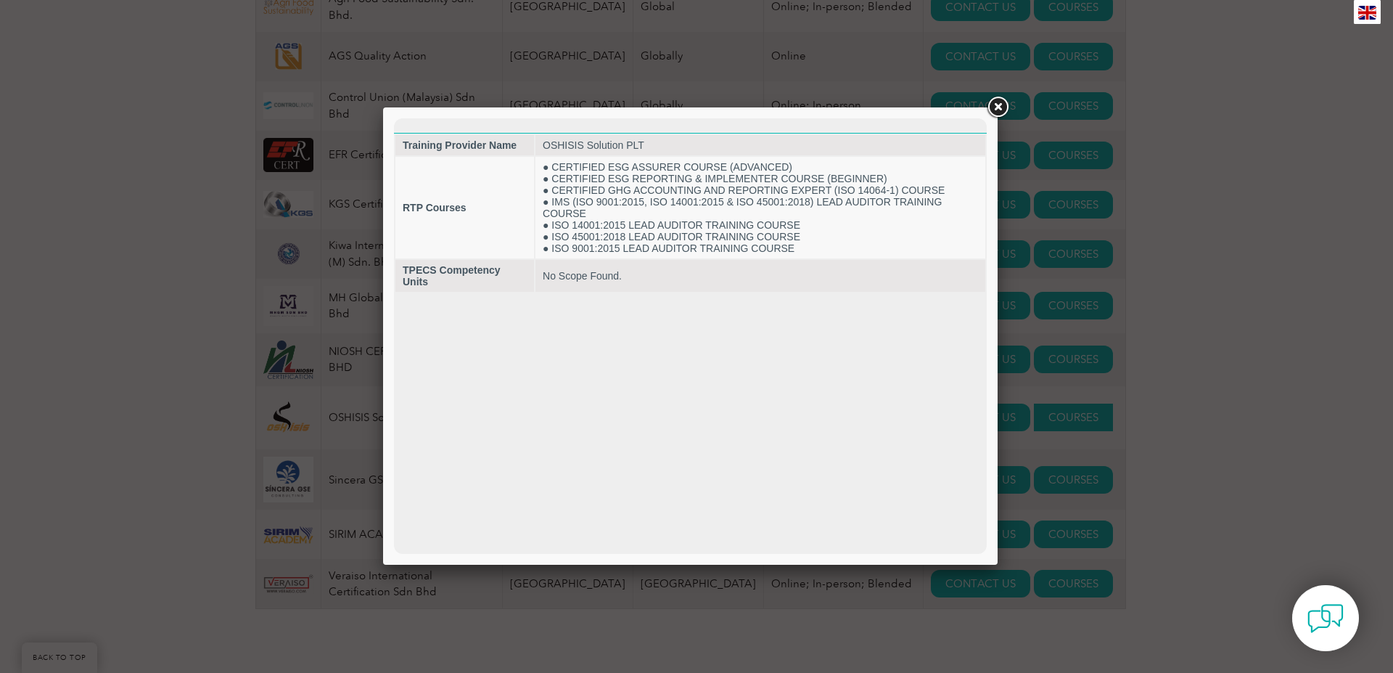
scroll to position [0, 0]
click at [992, 103] on link at bounding box center [998, 107] width 26 height 26
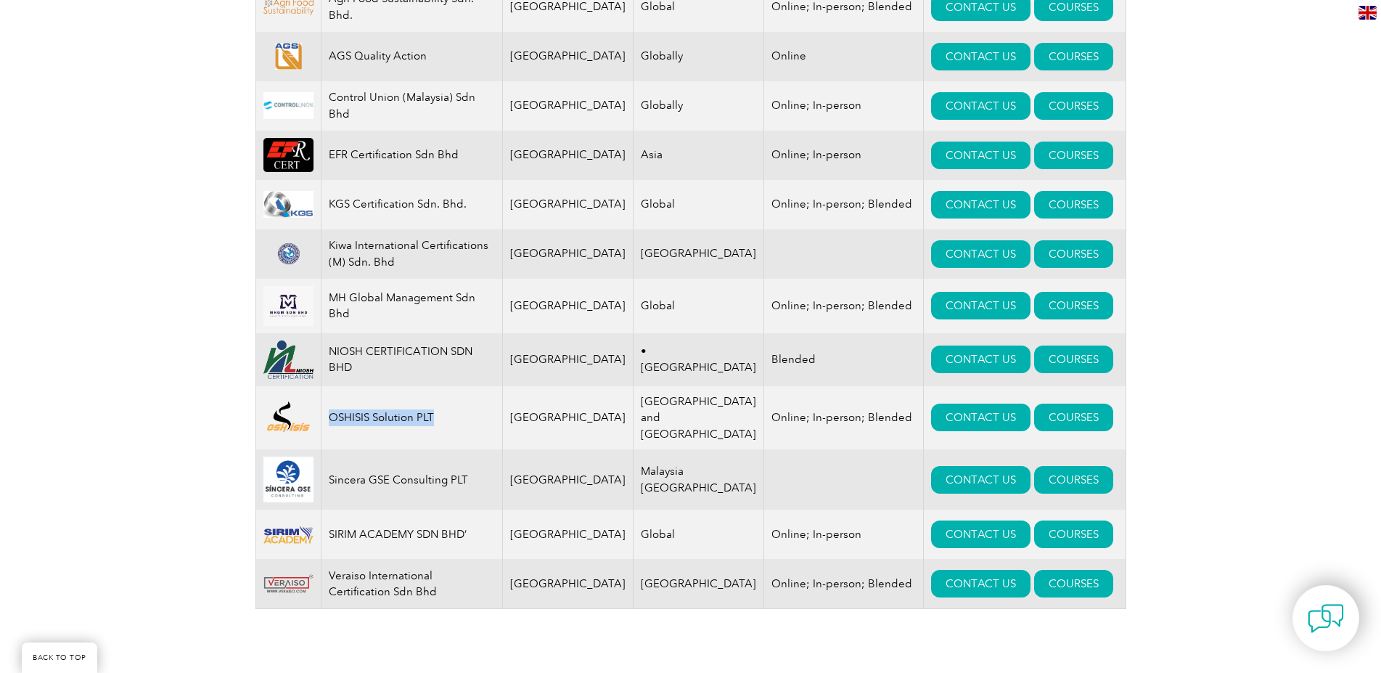
drag, startPoint x: 462, startPoint y: 438, endPoint x: 339, endPoint y: 441, distance: 122.7
click at [339, 441] on td "OSHISIS Solution PLT" at bounding box center [411, 418] width 181 height 64
copy td "OSHISIS Solution PLT"
drag, startPoint x: 480, startPoint y: 496, endPoint x: 334, endPoint y: 498, distance: 145.9
click at [334, 498] on td "Sincera GSE Consulting PLT" at bounding box center [411, 479] width 181 height 60
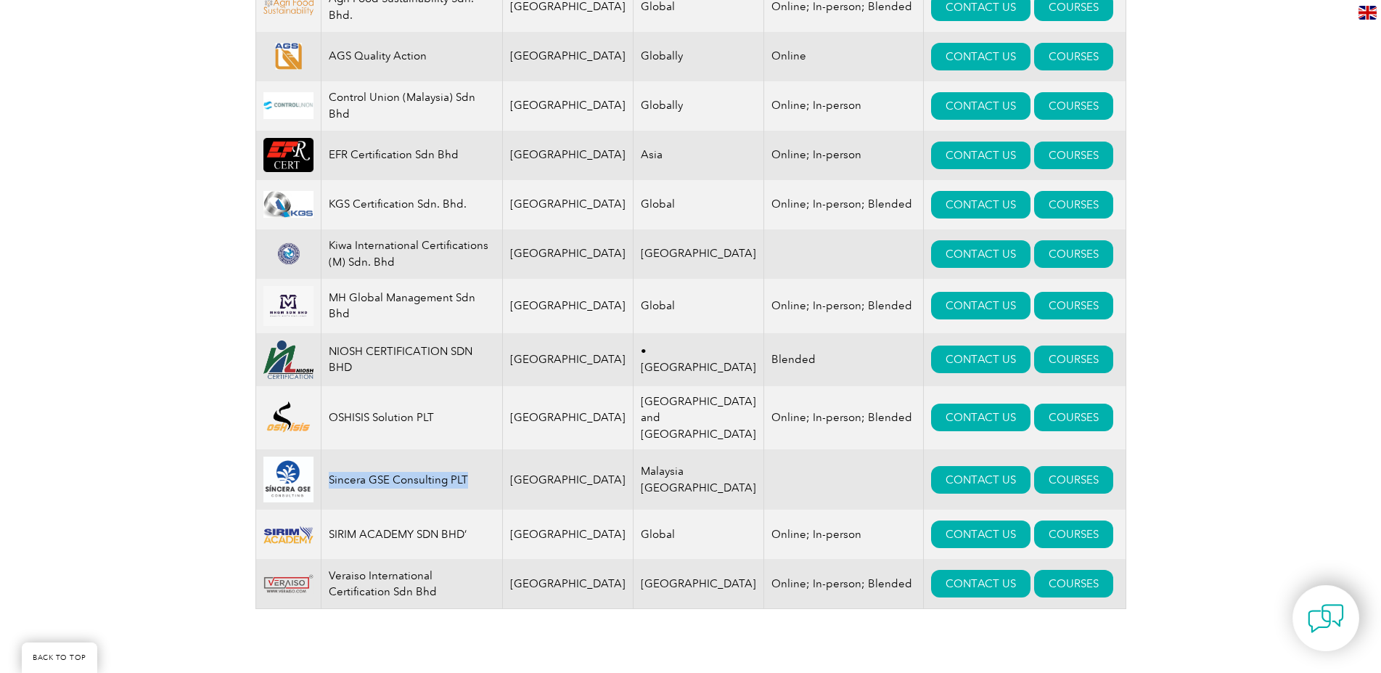
copy td "Sincera GSE Consulting PLT"
click at [1063, 487] on link "COURSES" at bounding box center [1073, 480] width 79 height 28
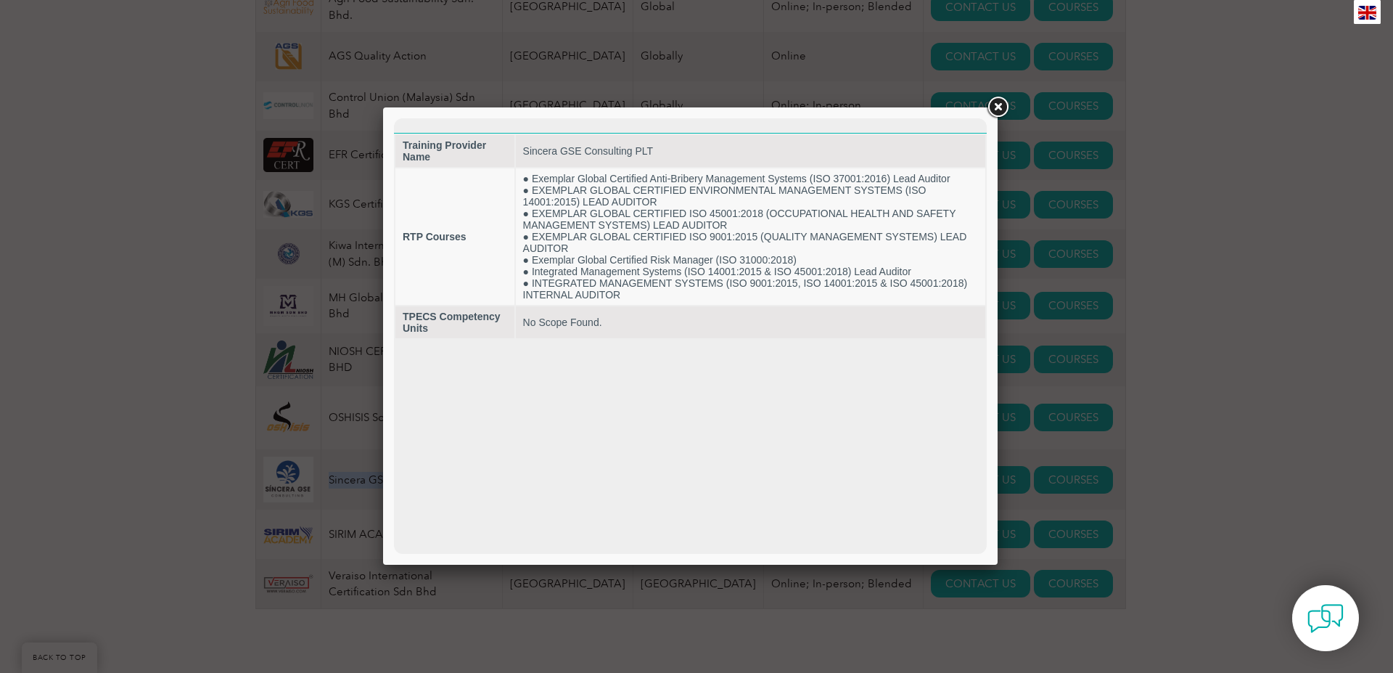
click at [997, 110] on link at bounding box center [998, 107] width 26 height 26
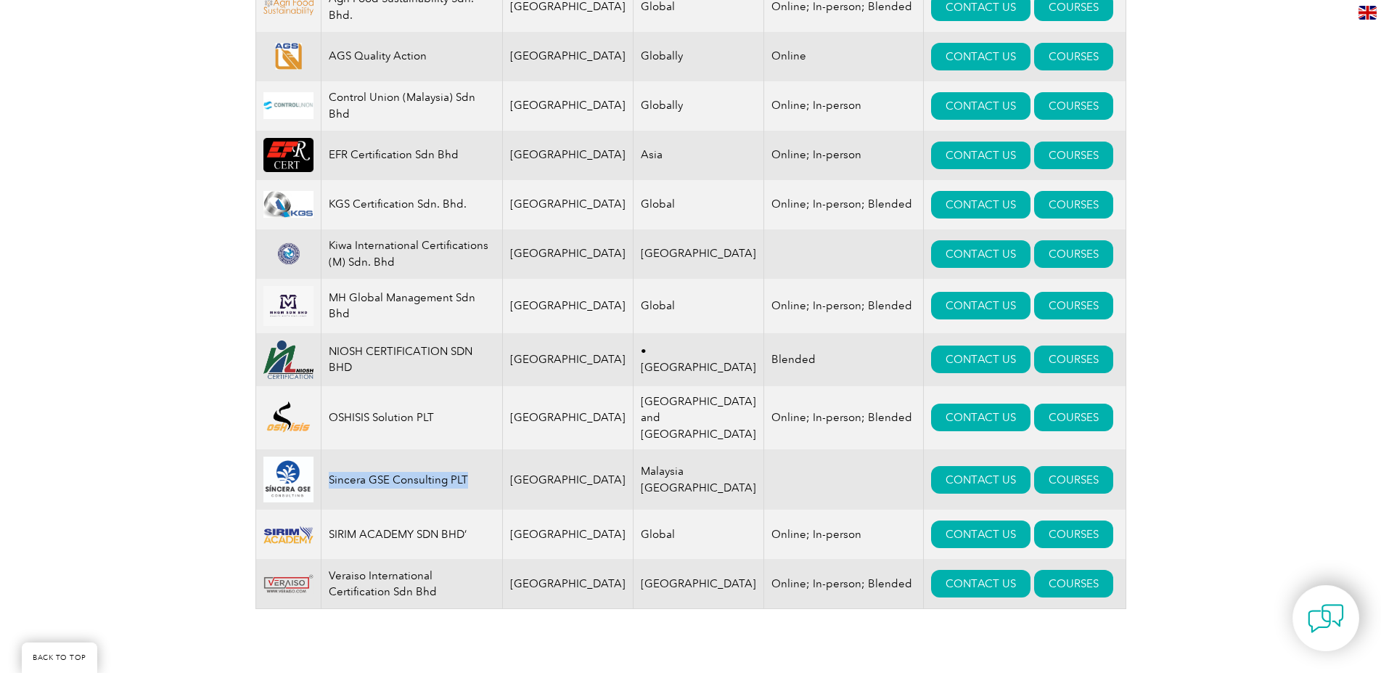
scroll to position [839, 0]
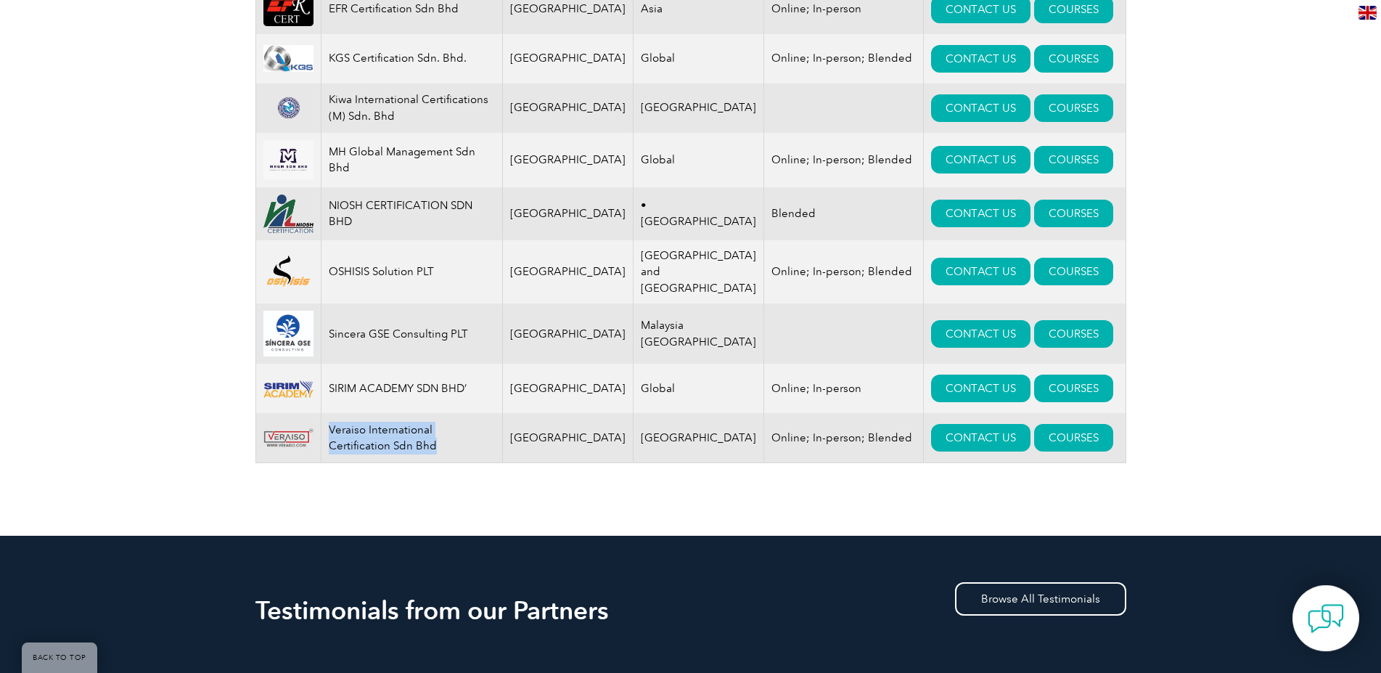
drag, startPoint x: 391, startPoint y: 461, endPoint x: 336, endPoint y: 450, distance: 56.2
click at [336, 450] on td "Veraiso International Certification Sdn Bhd" at bounding box center [411, 438] width 181 height 50
copy td "Veraiso International Certification Sdn Bhd"
click at [1052, 448] on link "COURSES" at bounding box center [1073, 438] width 79 height 28
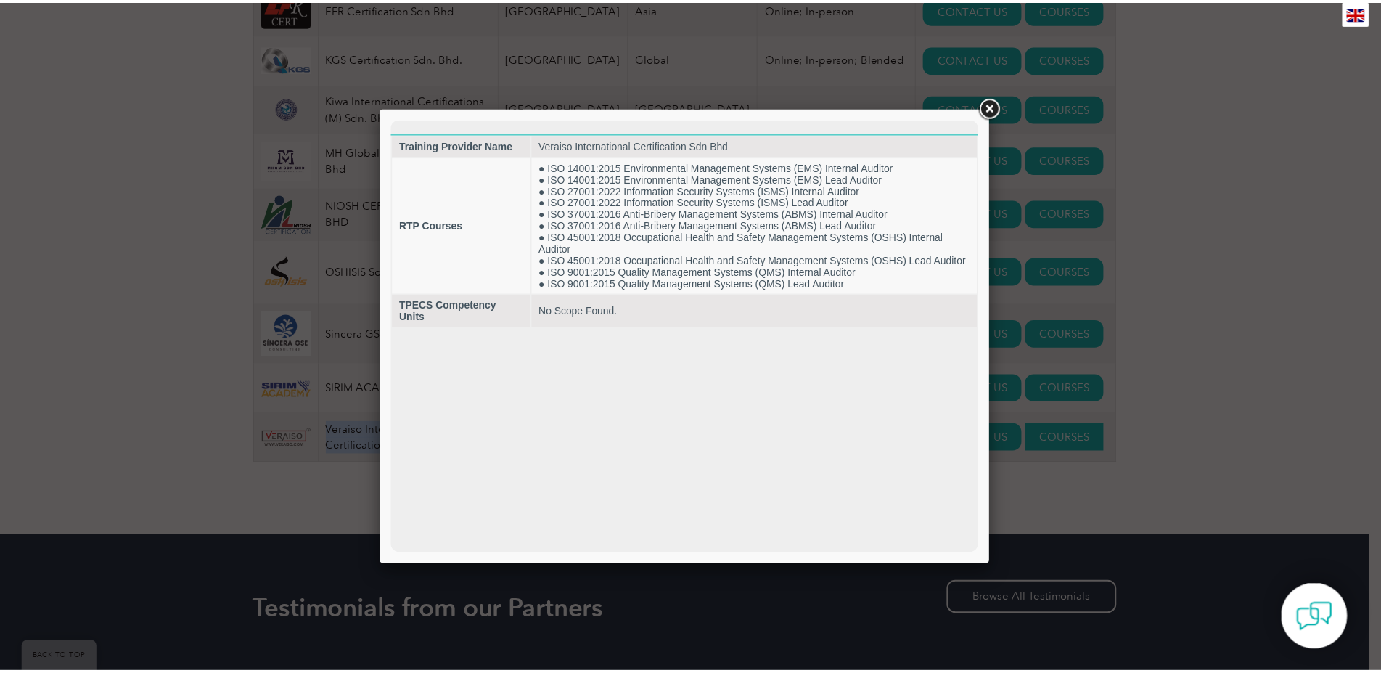
scroll to position [0, 0]
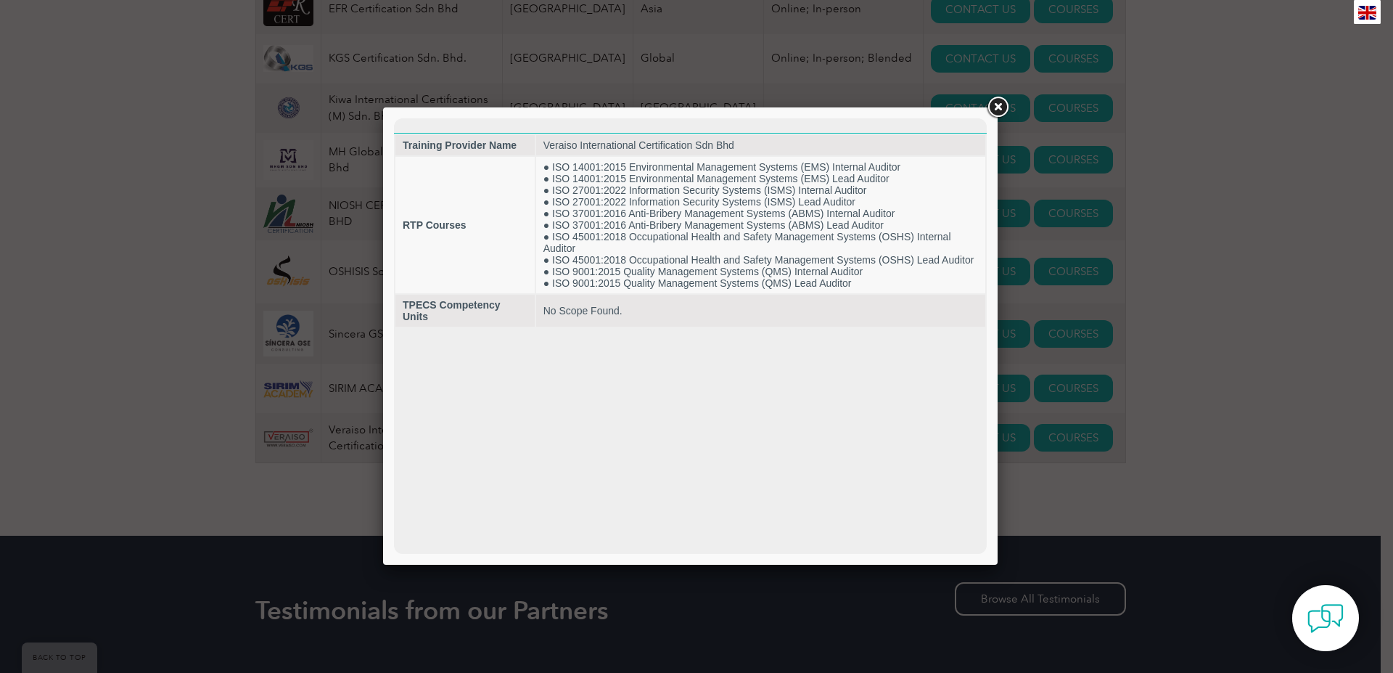
click at [1212, 402] on div at bounding box center [696, 336] width 1393 height 673
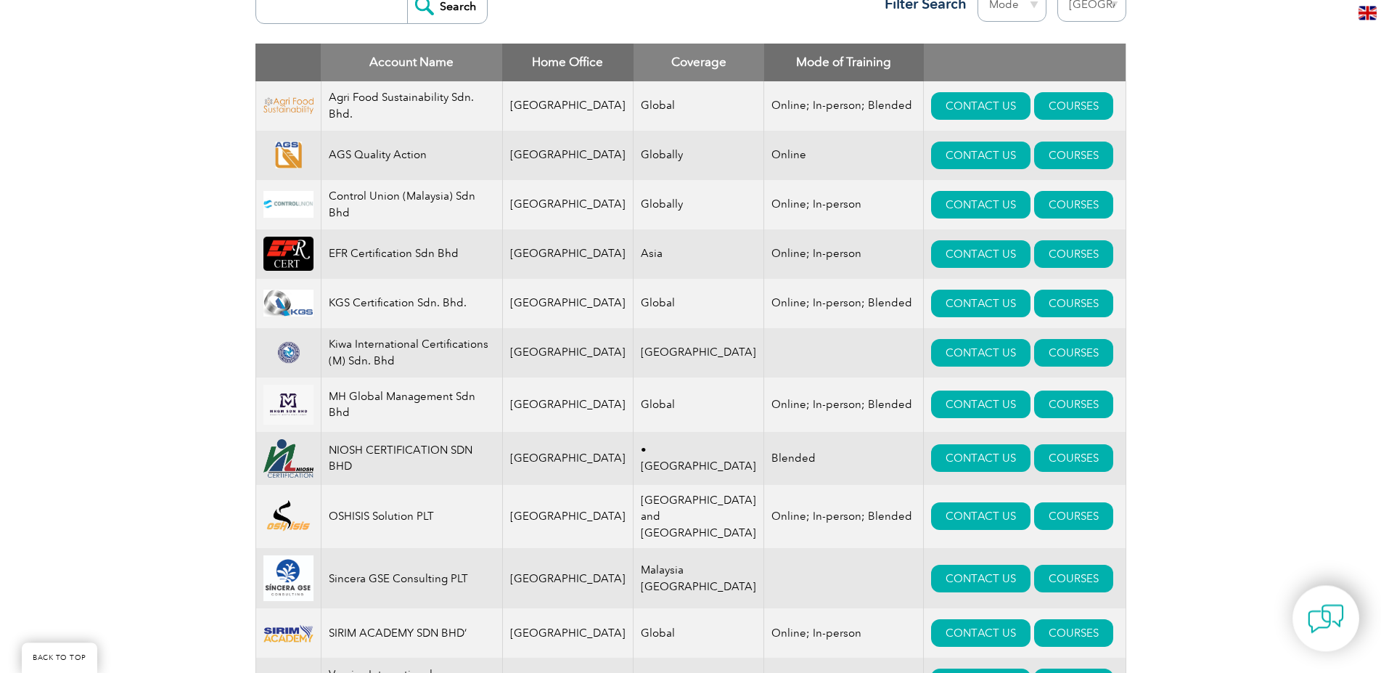
scroll to position [592, 0]
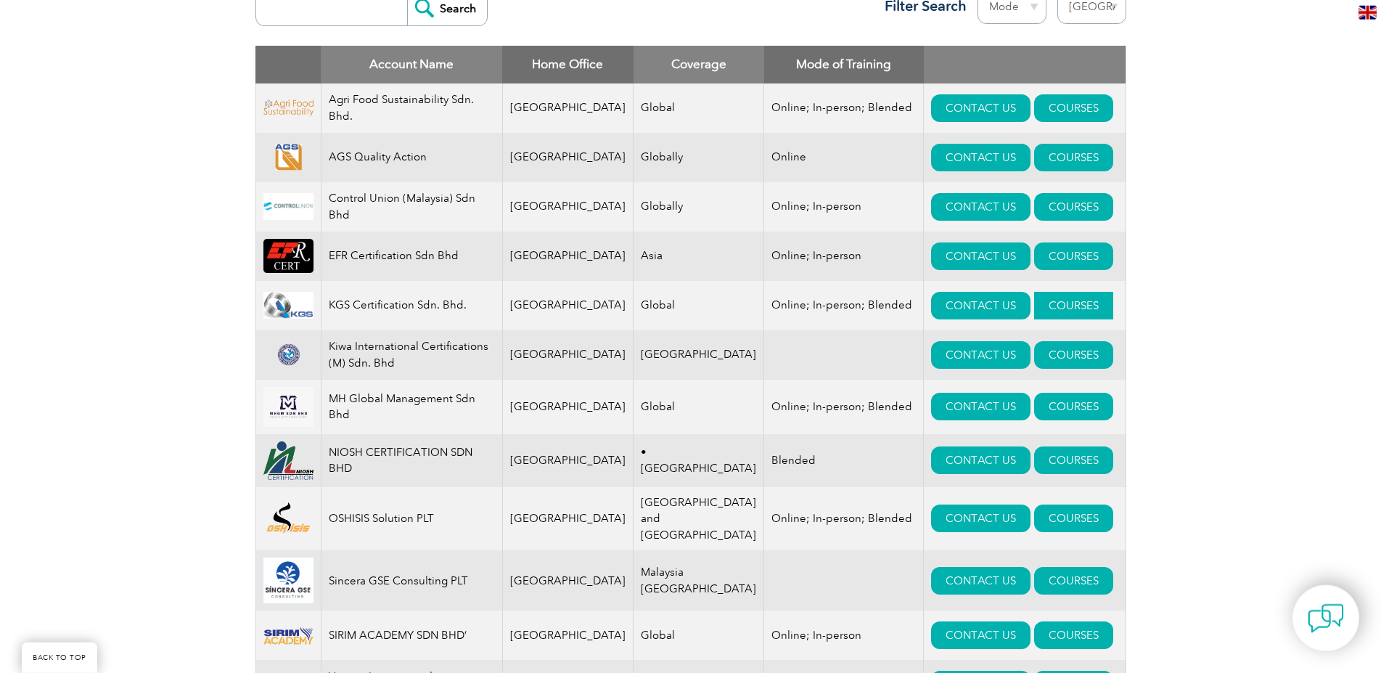
click at [1058, 306] on link "COURSES" at bounding box center [1073, 306] width 79 height 28
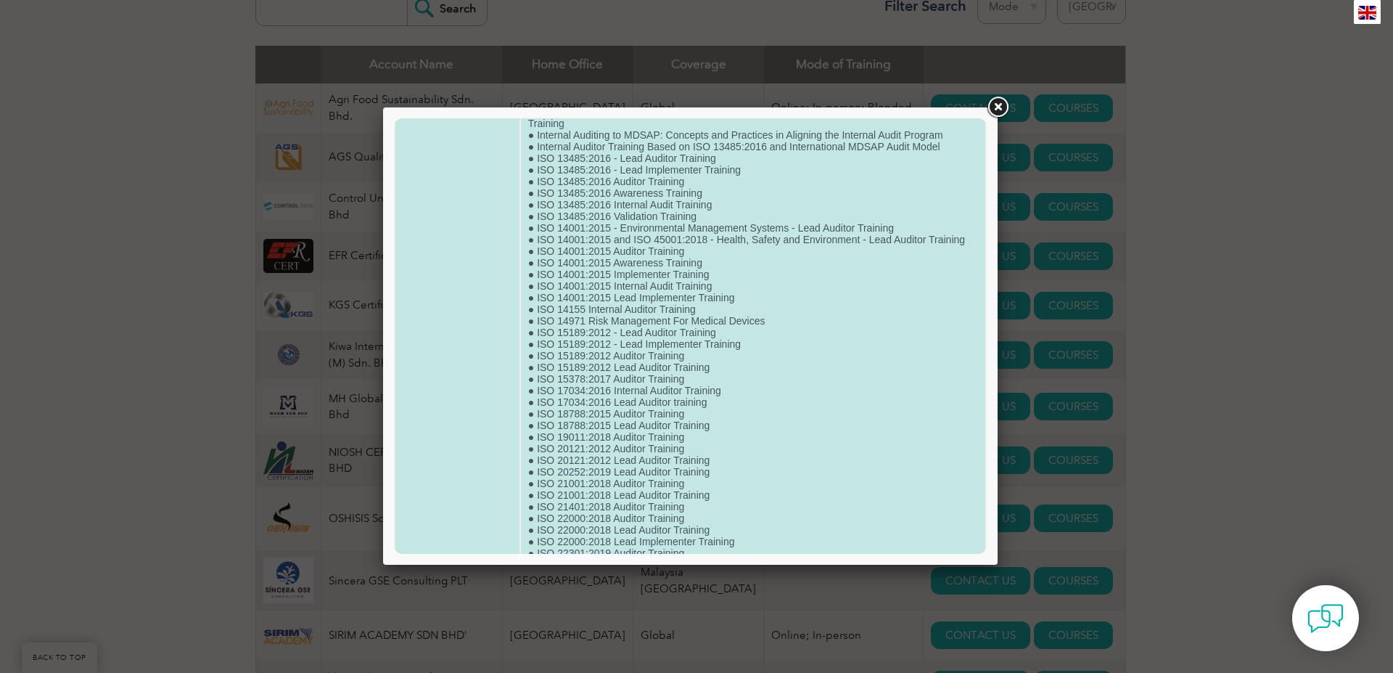
scroll to position [356, 0]
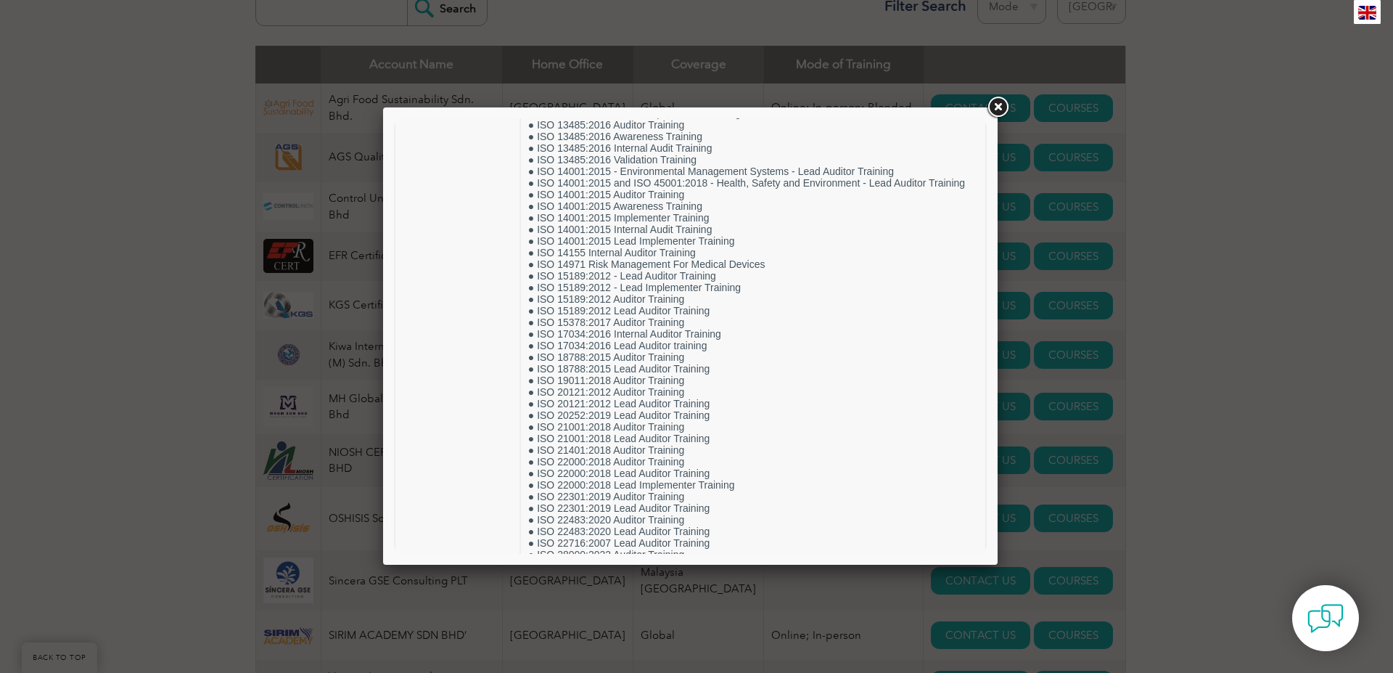
click at [1242, 257] on div at bounding box center [696, 336] width 1393 height 673
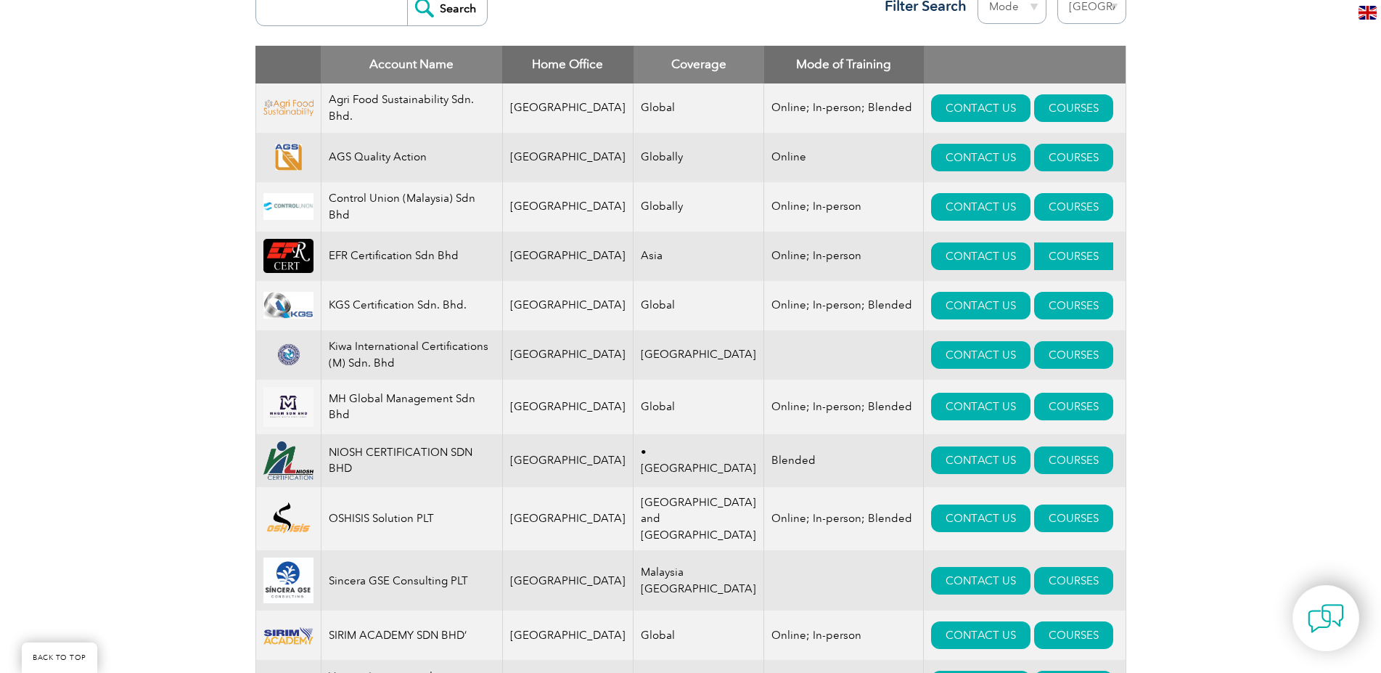
click at [1038, 265] on link "COURSES" at bounding box center [1073, 256] width 79 height 28
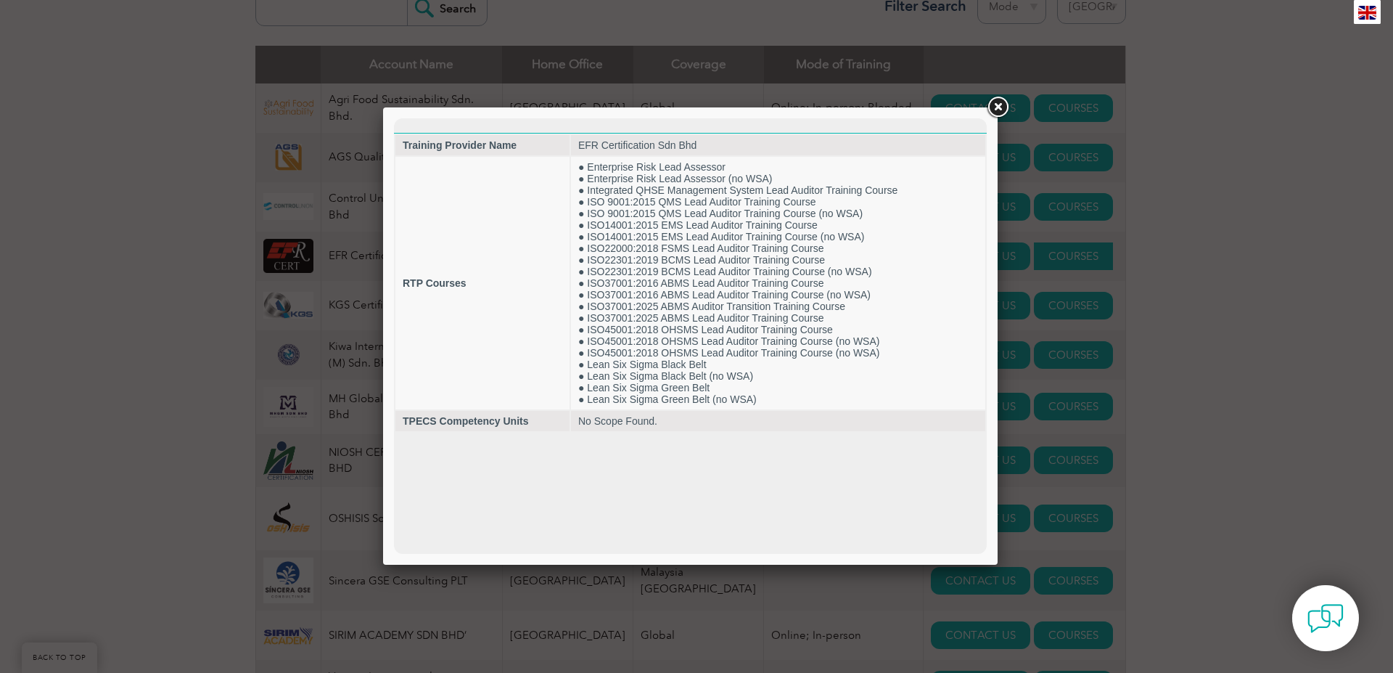
scroll to position [0, 0]
click at [1213, 260] on div at bounding box center [696, 336] width 1393 height 673
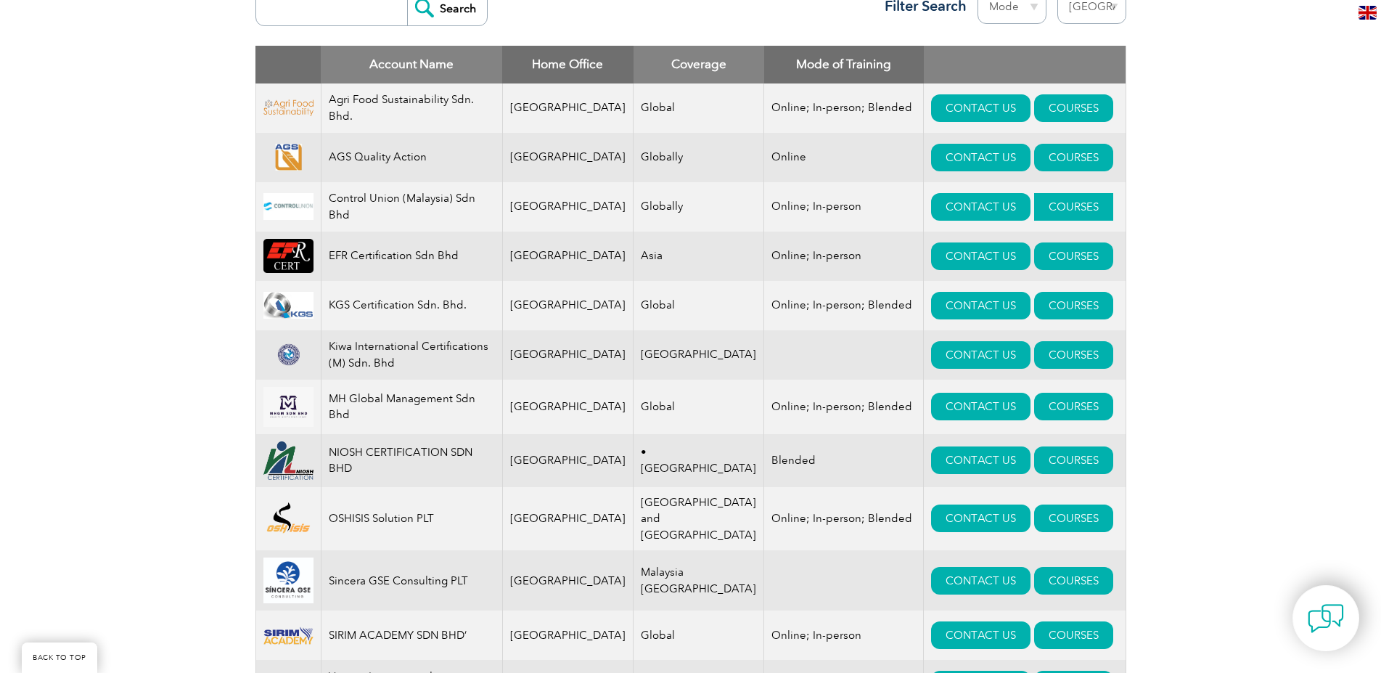
click at [1039, 205] on link "COURSES" at bounding box center [1073, 207] width 79 height 28
